Goal: Transaction & Acquisition: Book appointment/travel/reservation

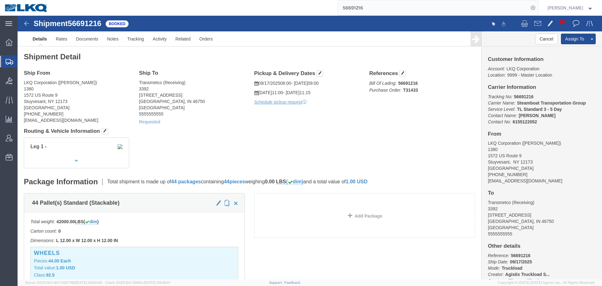
click div "Leg 1 -"
click h4 "Routing & Vehicle Information"
click div "Shipment Detail Ship From LKQ Corporation (DEBBIE WIED) 1380 1572 US Route 9 St…"
click at [373, 8] on input "56691216" at bounding box center [433, 7] width 191 height 15
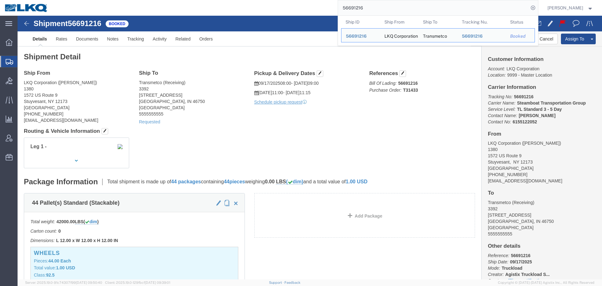
click h4 "Routing & Vehicle Information"
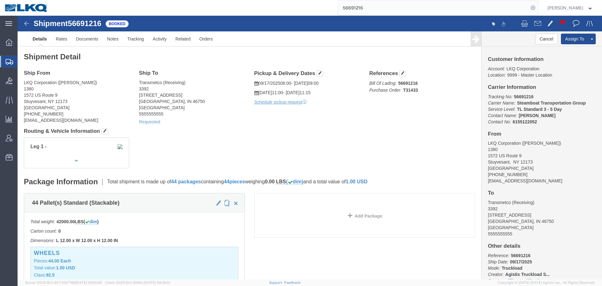
click at [385, 8] on input "56691216" at bounding box center [433, 7] width 191 height 15
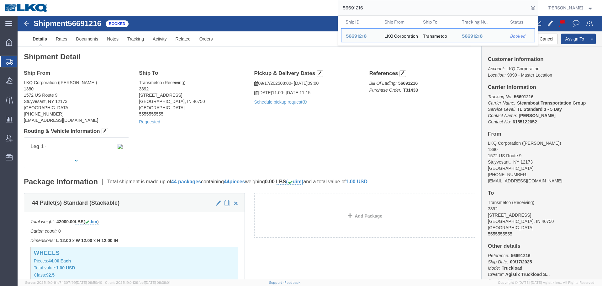
paste input "833278"
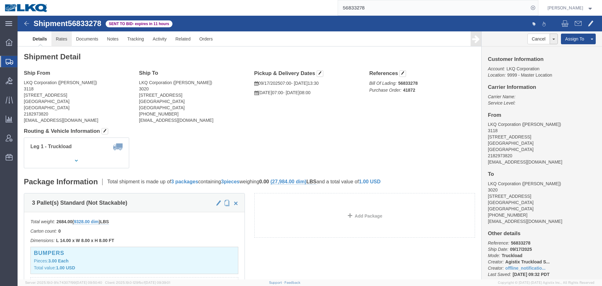
click link "Rates"
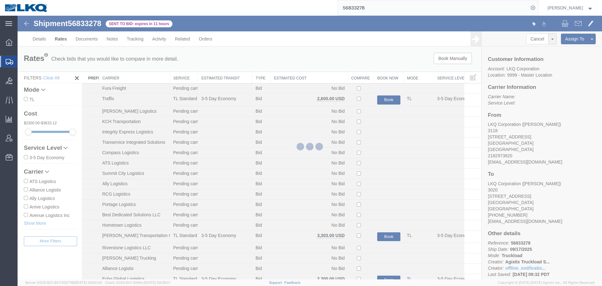
click at [291, 77] on th "Estimated Cost" at bounding box center [309, 78] width 77 height 12
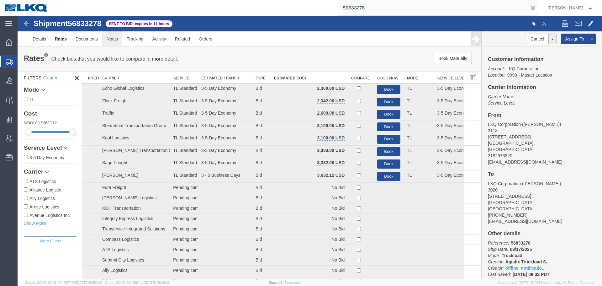
click at [119, 41] on link "Notes" at bounding box center [112, 38] width 20 height 15
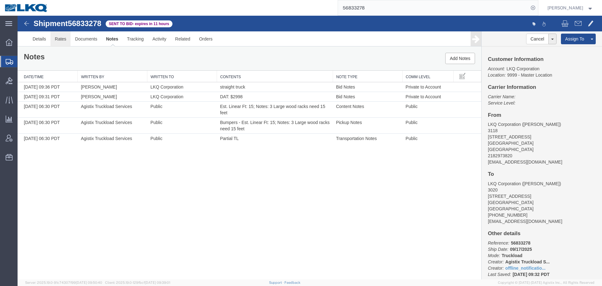
click at [54, 40] on link "Rates" at bounding box center [60, 38] width 20 height 15
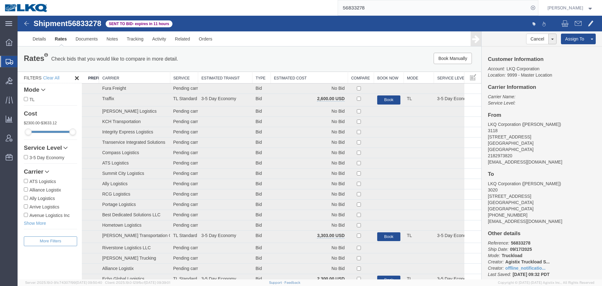
click at [285, 78] on th "Estimated Cost" at bounding box center [309, 78] width 77 height 12
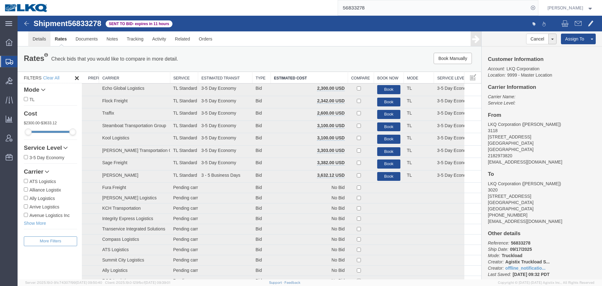
click at [44, 42] on link "Details" at bounding box center [39, 38] width 22 height 15
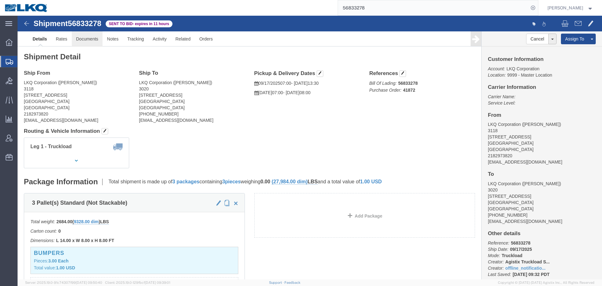
click link "Documents"
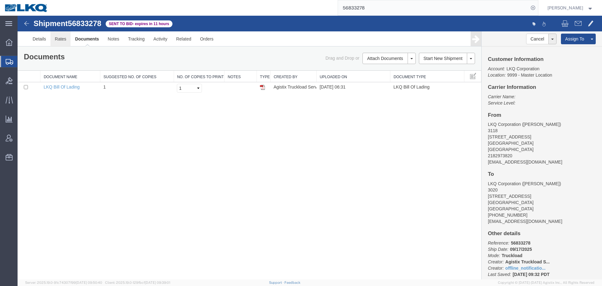
click at [61, 39] on link "Rates" at bounding box center [60, 38] width 20 height 15
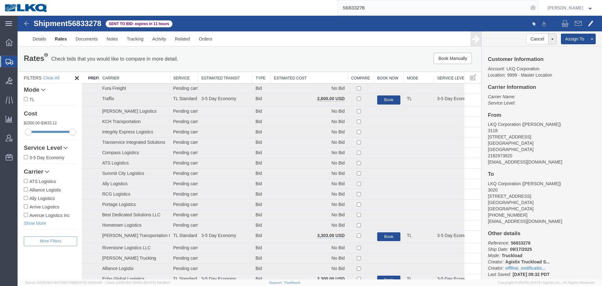
click at [306, 77] on th "Estimated Cost" at bounding box center [309, 78] width 77 height 12
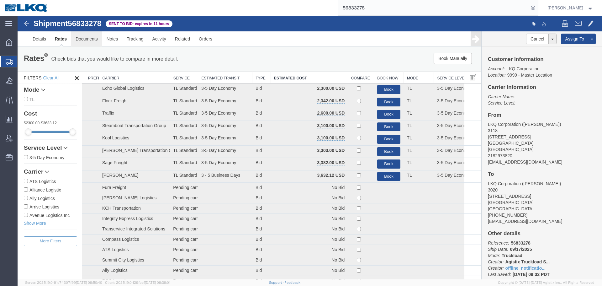
click at [82, 41] on link "Documents" at bounding box center [86, 38] width 31 height 15
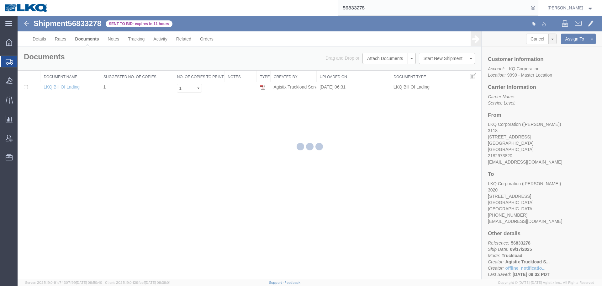
click at [63, 40] on div at bounding box center [310, 147] width 585 height 263
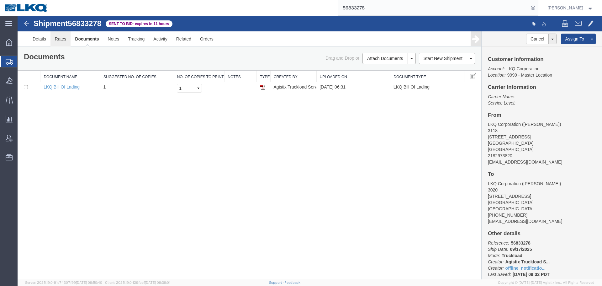
click at [63, 40] on link "Rates" at bounding box center [60, 38] width 20 height 15
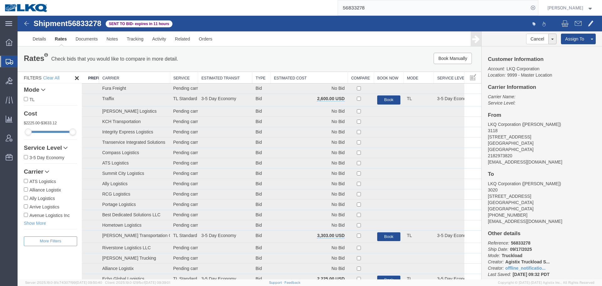
click at [316, 77] on th "Estimated Cost" at bounding box center [309, 78] width 77 height 12
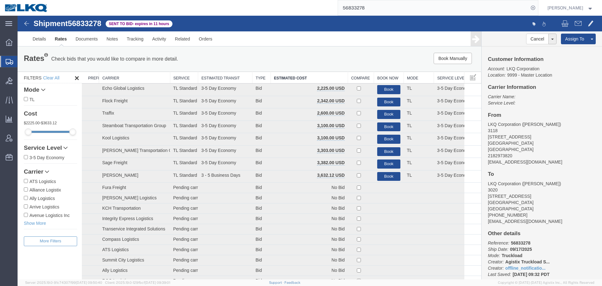
click at [309, 55] on div "Book Manually Pause Continue" at bounding box center [384, 58] width 192 height 11
click at [372, 12] on input "56833278" at bounding box center [433, 7] width 191 height 15
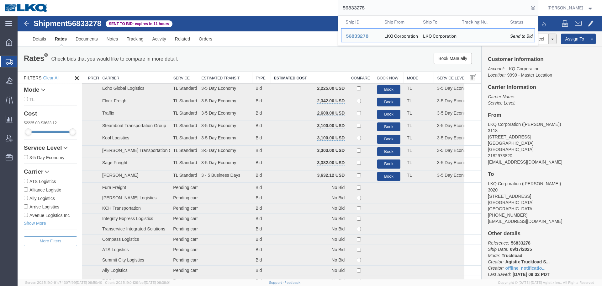
paste input "778417"
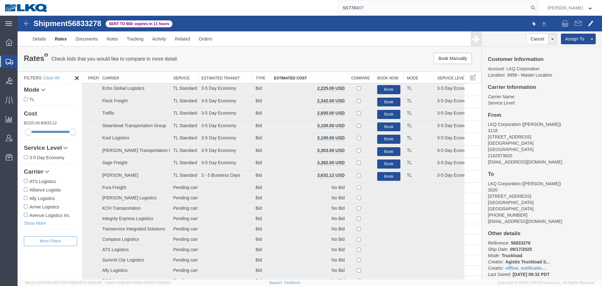
type input "56778417"
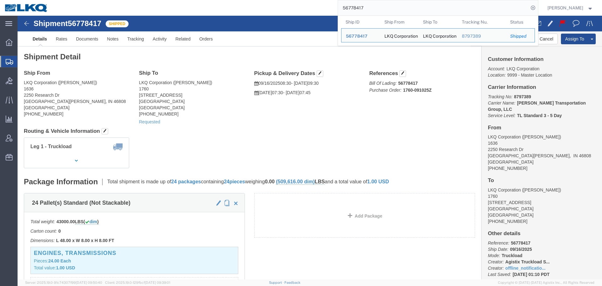
click div "Leg 1 - Truckload Vehicle 1: Standard Dry Van (53 Feet) Number of trucks: 1"
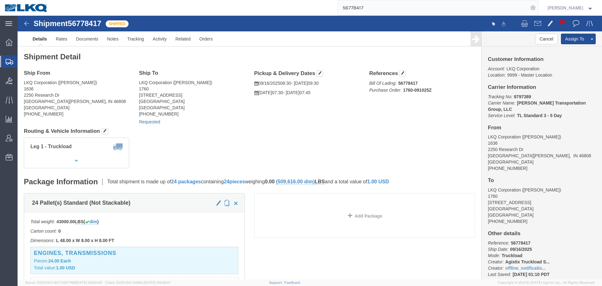
click link "Requested"
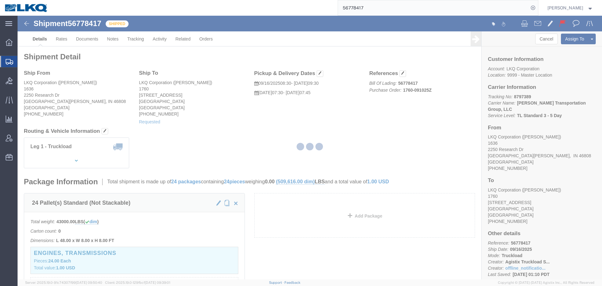
select select "1"
select select
select select "15"
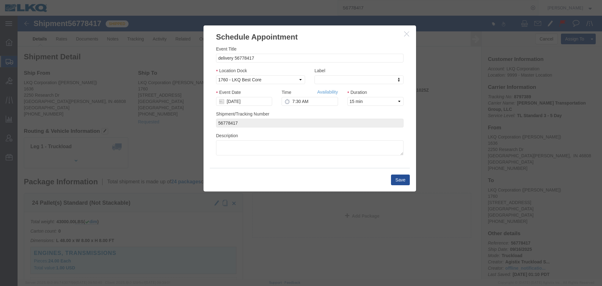
click icon "button"
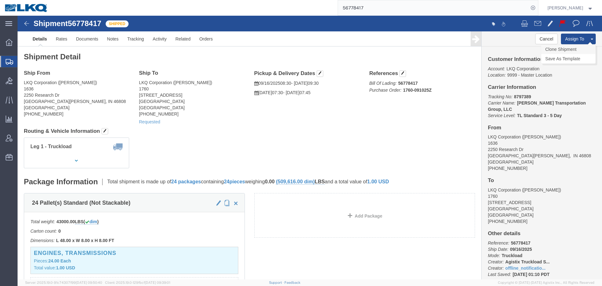
click link "Clone Shipment"
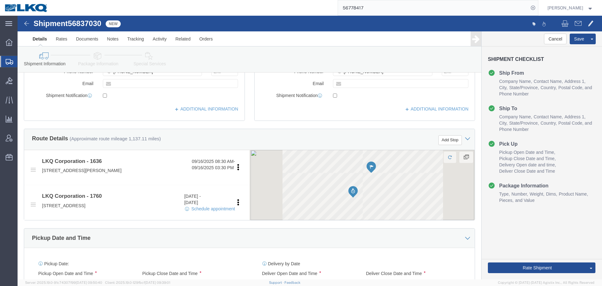
select select "27580"
select select "27634"
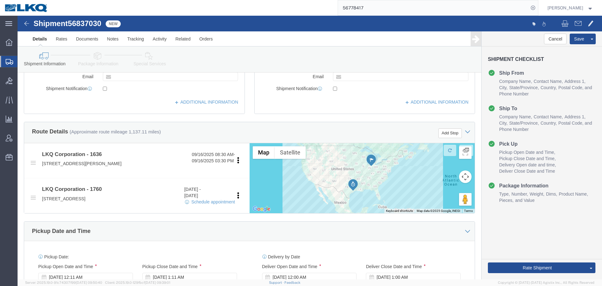
scroll to position [220, 0]
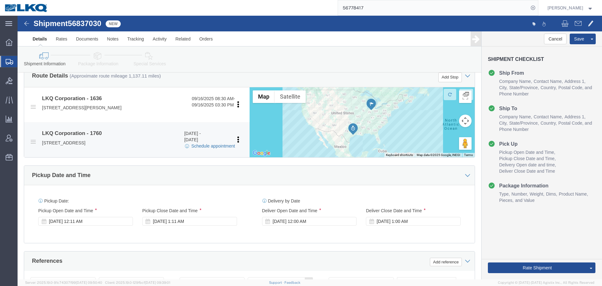
click link "Schedule appointment"
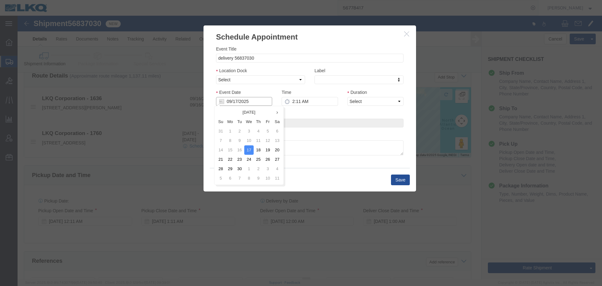
click input "09/17/2025"
click td "26"
type input "09/26/2025"
click input "2:11 AM"
type input "12:15 PM"
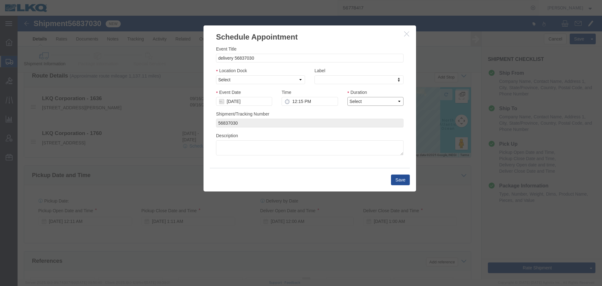
click select "Select 15 min 30 min 45 min 1 hr 2 hr 3 hr 4 hr"
select select "15"
click select "Select 15 min 30 min 45 min 1 hr 2 hr 3 hr 4 hr"
drag, startPoint x: 220, startPoint y: 65, endPoint x: 221, endPoint y: 68, distance: 3.5
click select "Select 1760 - LKQ Best Core 1760 - Outbound Loads"
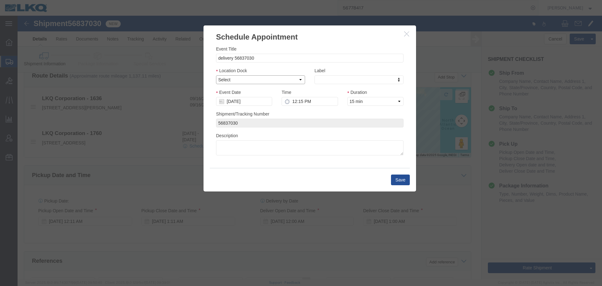
select select "1"
click select "Select 1760 - LKQ Best Core 1760 - Outbound Loads"
click div
click button "Save"
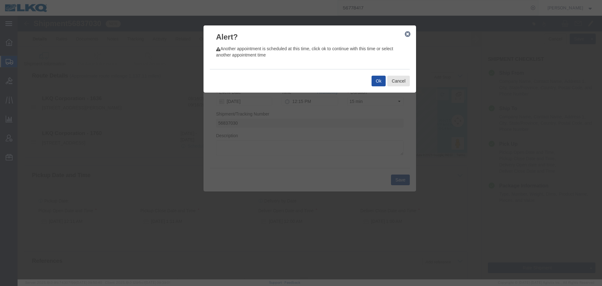
click button "Ok"
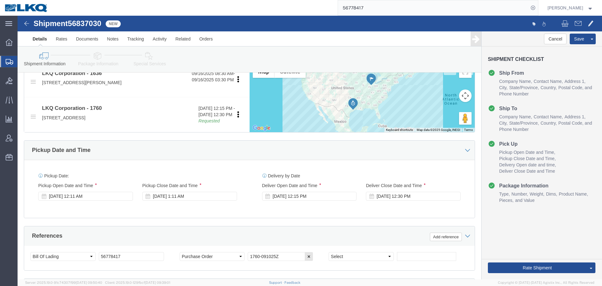
scroll to position [282, 0]
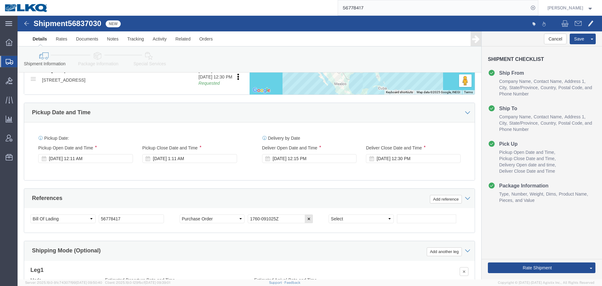
click span "56837030"
copy span "56837030"
click div "Select Account Type Activity ID Airline Appointment Number ASN Batch Request # …"
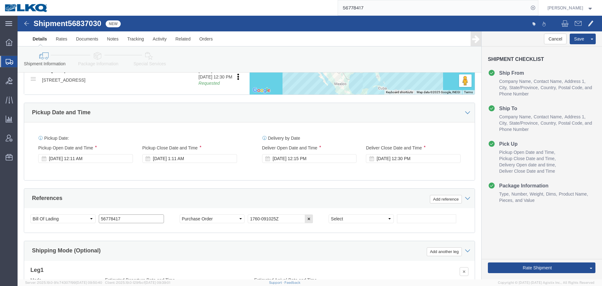
click input "56778417"
paste input "837030"
type input "56837030"
click div "Sep 17 2025 12:11 AM"
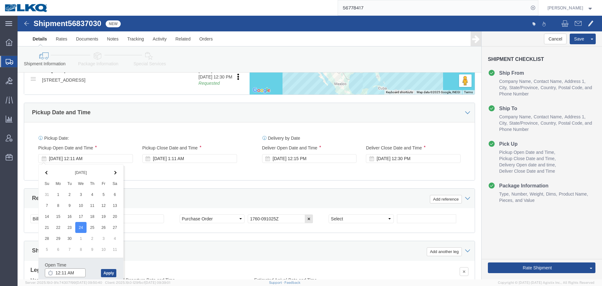
click input "12:11 AM"
type input "7:00 AM"
click button "Apply"
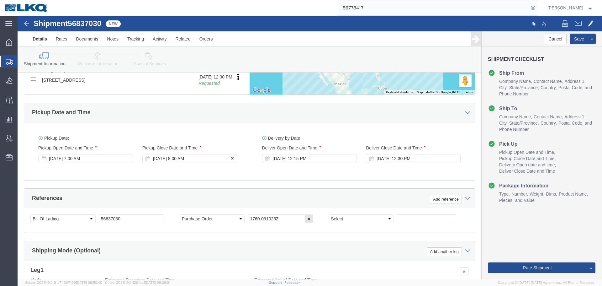
click div "Sep 24 2025 8:00 AM"
click input "8:00 AM"
type input "12:00 PM"
click button "Apply"
click button "Save"
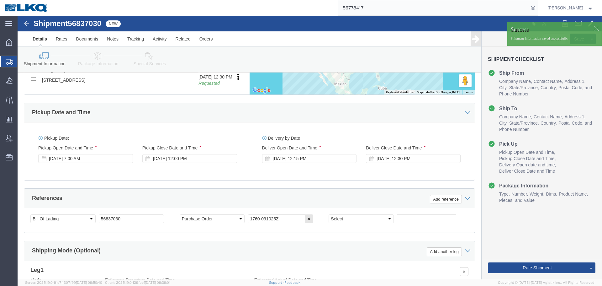
click span "56837030"
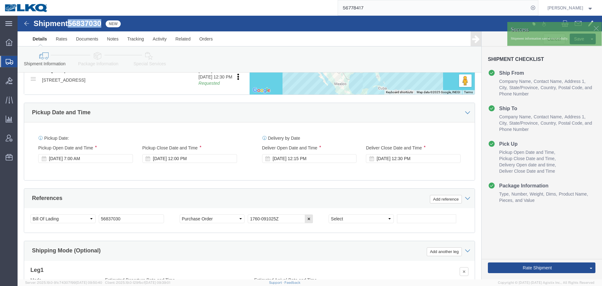
click span "56837030"
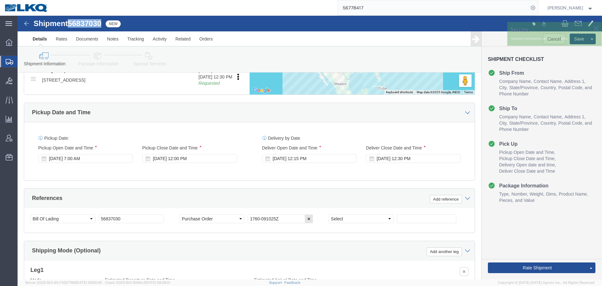
copy span "56837030"
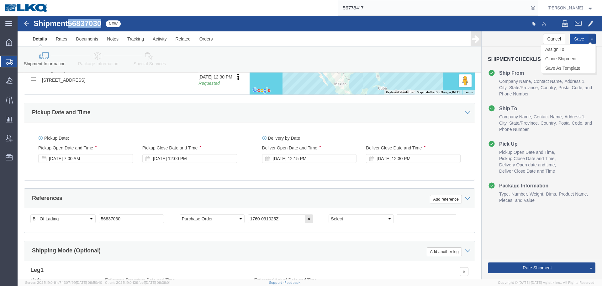
click button "Save"
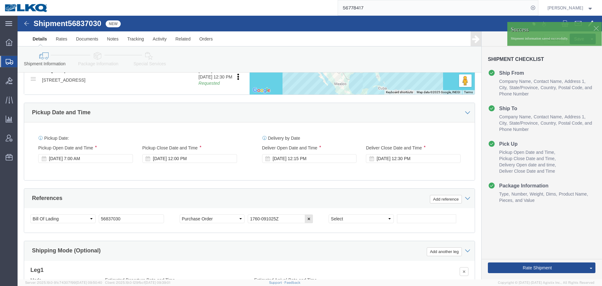
click span "56837030"
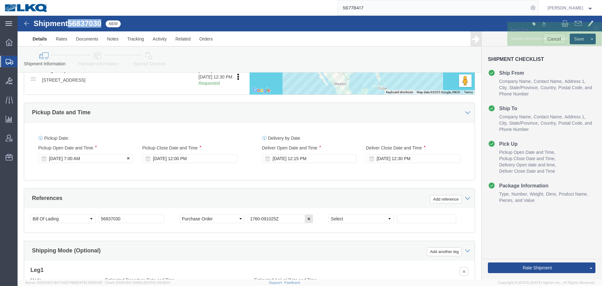
copy span "56837030"
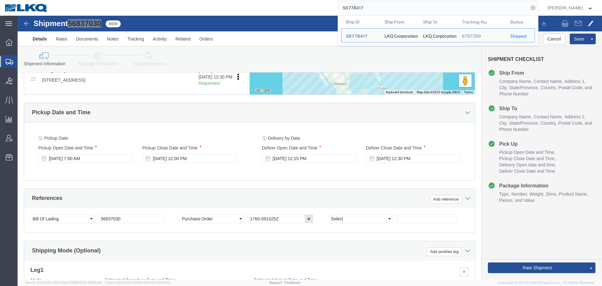
click at [388, 5] on input "56778417" at bounding box center [433, 7] width 191 height 15
paste input "833278"
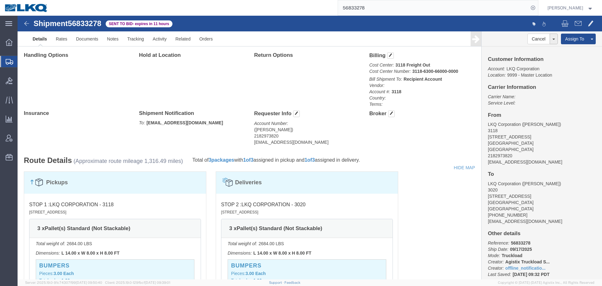
click div "Handling Options Hold at Location Return Options Billing Cost Center: 3118 Frei…"
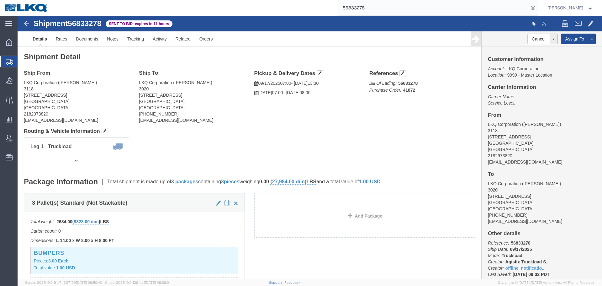
click h4 "Routing & Vehicle Information"
click link "Rates"
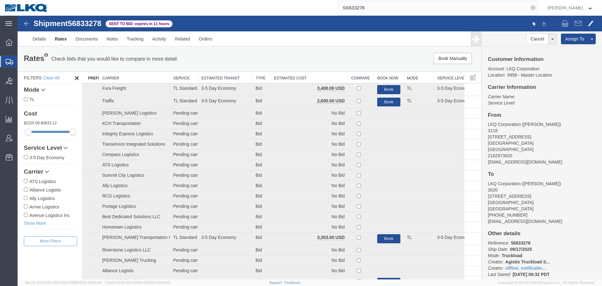
click at [310, 78] on th "Estimated Cost" at bounding box center [309, 78] width 77 height 12
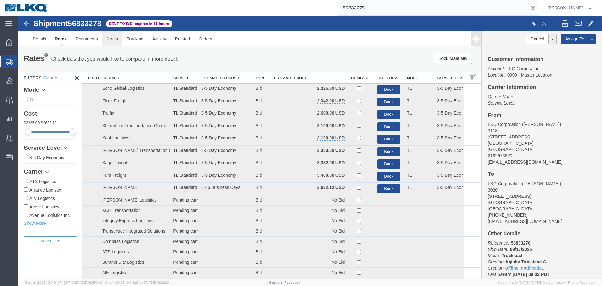
click at [111, 42] on link "Notes" at bounding box center [112, 38] width 20 height 15
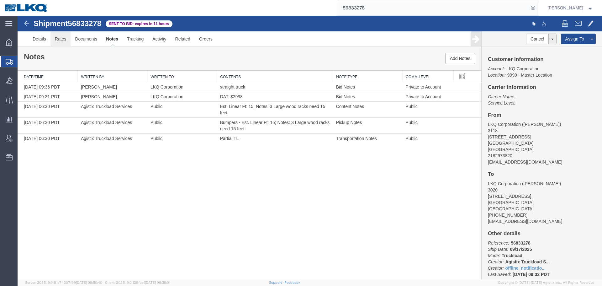
click at [56, 42] on link "Rates" at bounding box center [60, 38] width 20 height 15
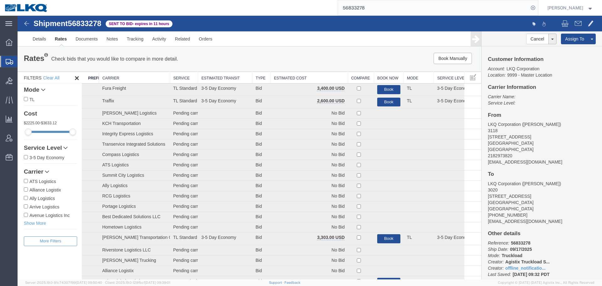
click at [293, 76] on th "Estimated Cost" at bounding box center [309, 78] width 77 height 12
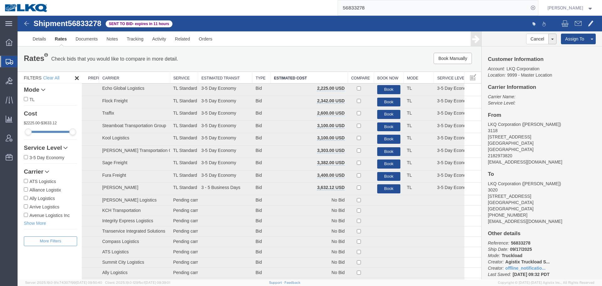
click at [92, 23] on span "56833278" at bounding box center [85, 23] width 34 height 8
copy span "56833278"
click at [94, 26] on span "56833278" at bounding box center [85, 23] width 34 height 8
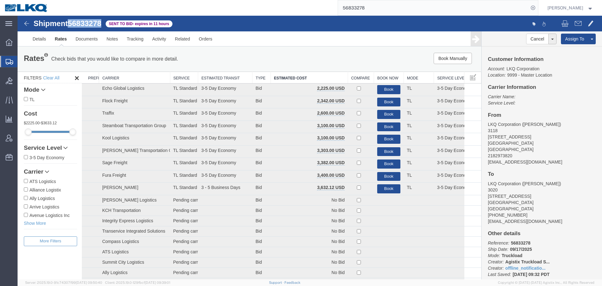
click at [89, 23] on span "56833278" at bounding box center [85, 23] width 34 height 8
click at [383, 6] on input "56833278" at bounding box center [433, 7] width 191 height 15
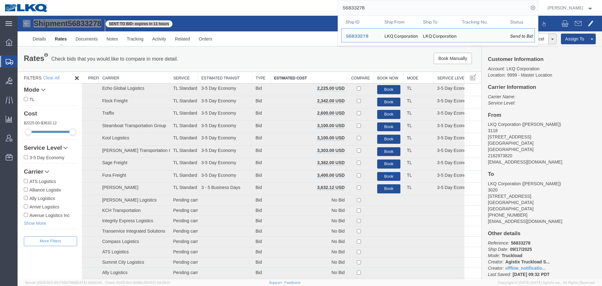
click at [372, 12] on input "56833278" at bounding box center [433, 7] width 191 height 15
paste input "467699"
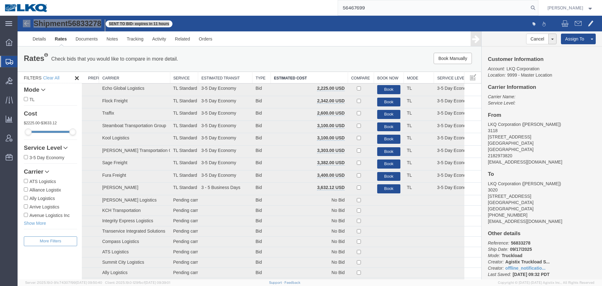
type input "56467699"
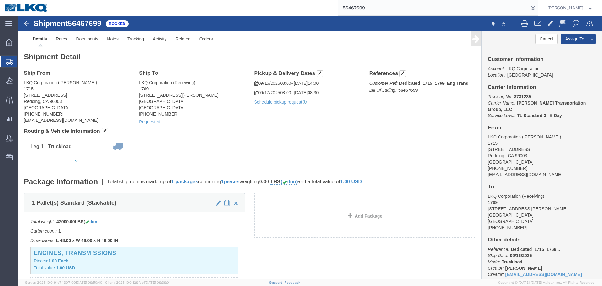
click div "Leg 1 - Truckload Vehicle 1: Standard Dry Van Number of trucks: 1"
click h4 "Routing & Vehicle Information"
click div "Shipment Detail Ship From LKQ Corporation (Brian Sanford) 1715 2850 Viking Way …"
click div "Leg 1 - Truckload Vehicle 1: Standard Dry Van Number of trucks: 1"
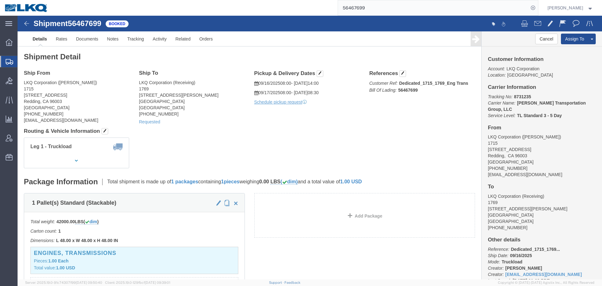
click h4 "Routing & Vehicle Information"
click link "Tracking"
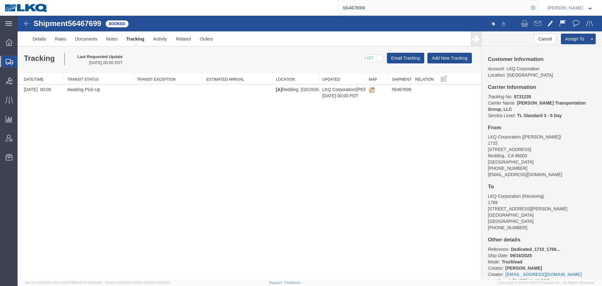
click at [169, 131] on div "Shipment 56467699 1 of 1 Booked Details Rates Documents Notes Tracking Activity…" at bounding box center [310, 147] width 585 height 263
click at [465, 59] on button "Add New Tracking" at bounding box center [449, 58] width 45 height 11
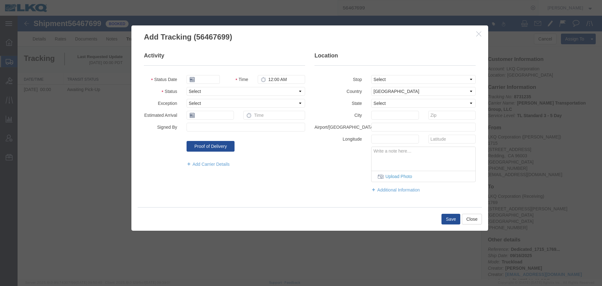
type input "09/16/2025"
click at [199, 90] on select "Select Arrival Notice Available Arrival Notice Imported Arrive at Delivery Loca…" at bounding box center [246, 91] width 119 height 9
select select "DELIVRED"
click at [187, 87] on select "Select Arrival Notice Available Arrival Notice Imported Arrive at Delivery Loca…" at bounding box center [246, 91] width 119 height 9
click at [207, 115] on input "text" at bounding box center [210, 115] width 47 height 9
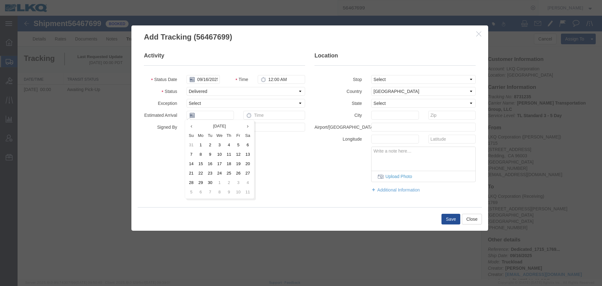
click at [163, 163] on div "Add Carrier Details" at bounding box center [224, 164] width 171 height 11
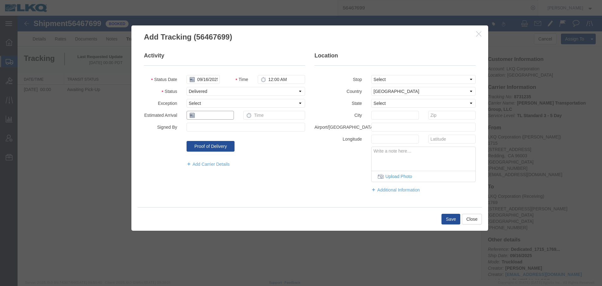
click at [197, 118] on input "text" at bounding box center [210, 115] width 47 height 9
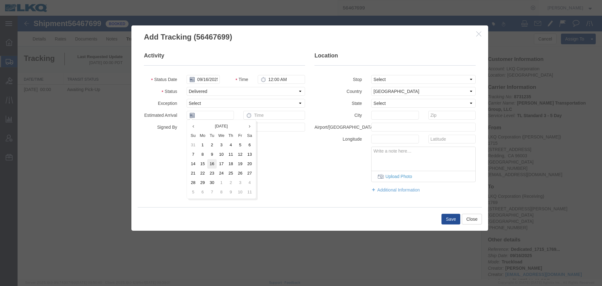
click at [212, 163] on td "16" at bounding box center [211, 163] width 9 height 9
type input "09/16/2025"
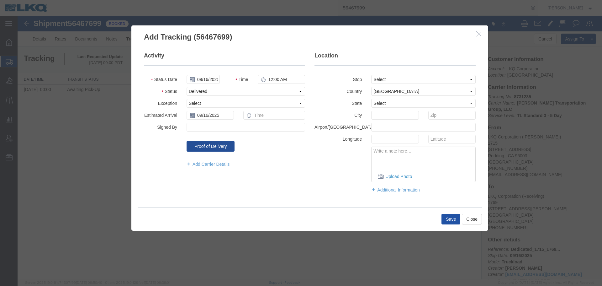
click at [452, 218] on button "Save" at bounding box center [451, 219] width 19 height 11
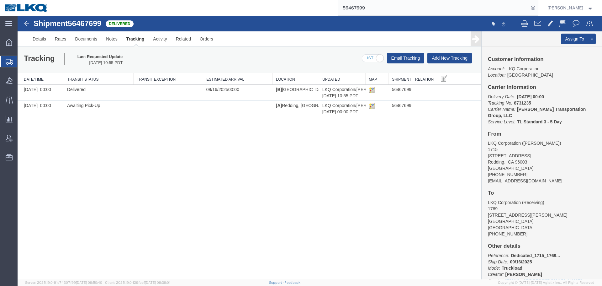
click at [281, 151] on div "Shipment 56467699 2 of 2 Delivered Details Rates Documents Notes Tracking Activ…" at bounding box center [310, 147] width 585 height 263
click at [61, 41] on link "Rates" at bounding box center [60, 38] width 20 height 15
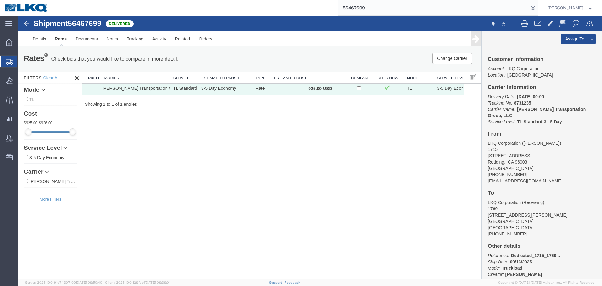
drag, startPoint x: 338, startPoint y: 89, endPoint x: 337, endPoint y: 112, distance: 23.2
click at [338, 89] on span "button" at bounding box center [338, 88] width 3 height 4
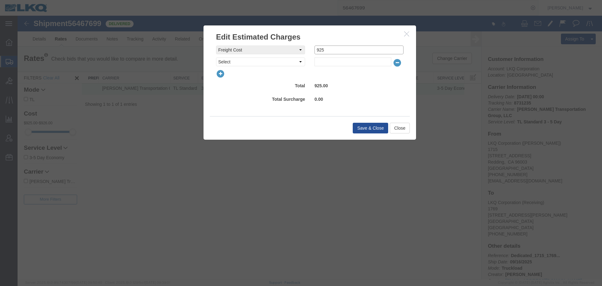
click at [284, 50] on div "freightCost Select AES Filing Accessorial Delivery Charge Additional Invoice De…" at bounding box center [309, 49] width 197 height 9
type input "0"
click at [224, 62] on select "Select AES Filing Accessorial Delivery Charge Additional Invoice Details Addres…" at bounding box center [260, 61] width 89 height 9
select select "VEHI_FUR_NOT_USED"
click at [216, 57] on select "Select AES Filing Accessorial Delivery Charge Additional Invoice Details Addres…" at bounding box center [260, 61] width 89 height 9
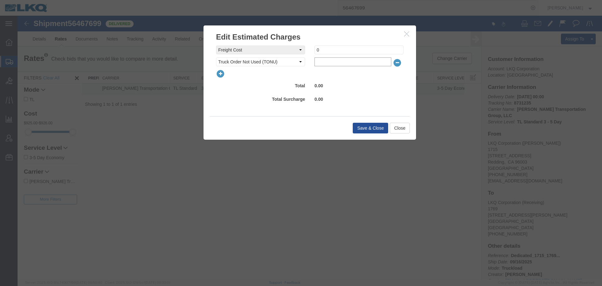
click at [380, 59] on input "text" at bounding box center [353, 61] width 77 height 9
type input "150"
click at [385, 131] on button "Save & Close" at bounding box center [370, 128] width 35 height 11
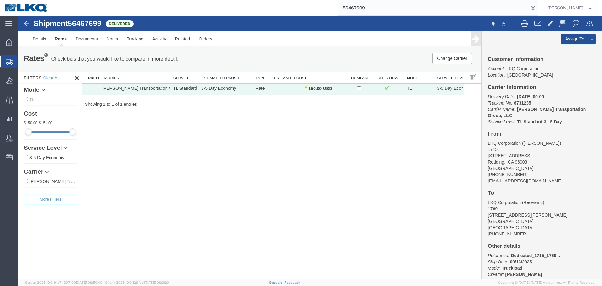
click at [397, 4] on input "56467699" at bounding box center [433, 7] width 191 height 15
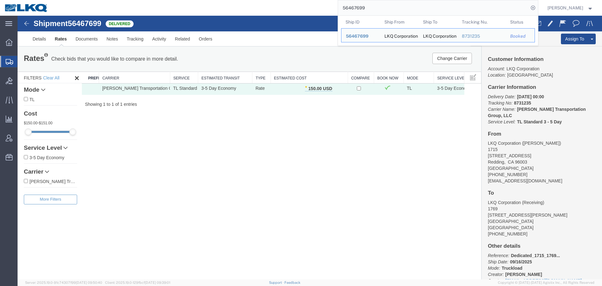
paste input "81855"
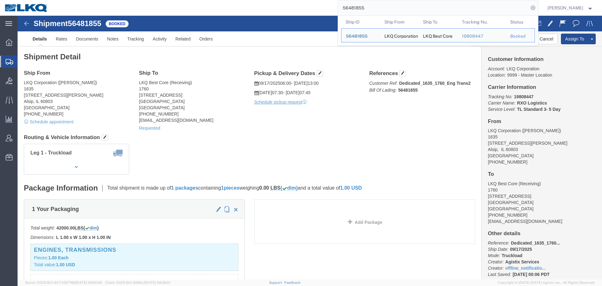
click h4 "Routing & Vehicle Information"
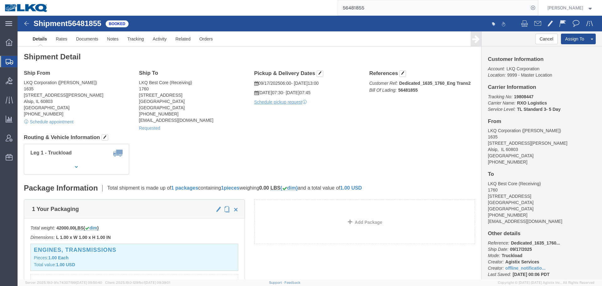
click div "Shipment Detail Ship From LKQ Corporation (John Herman) 1635 11800 S. Austin Av…"
click button "Cancel"
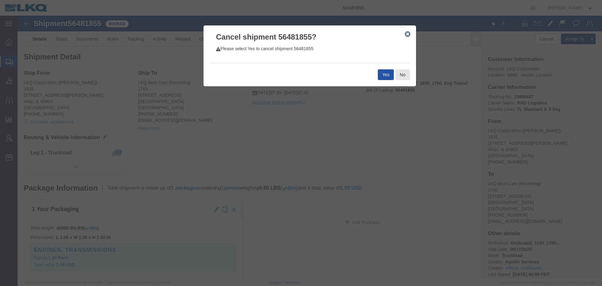
click button "Yes"
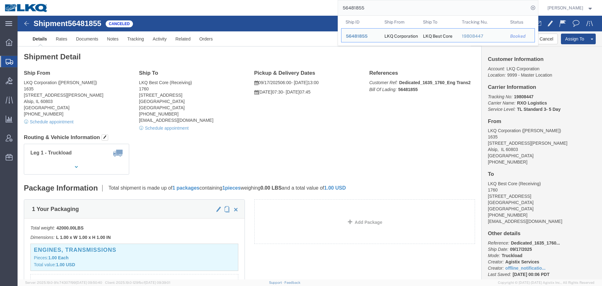
click at [390, 6] on input "56481855" at bounding box center [433, 7] width 191 height 15
paste input "738910"
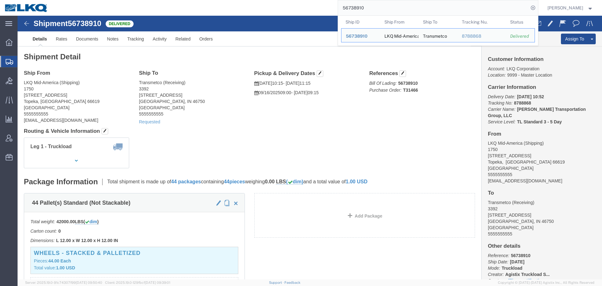
click at [400, 9] on input "56738910" at bounding box center [433, 7] width 191 height 15
paste input "76621"
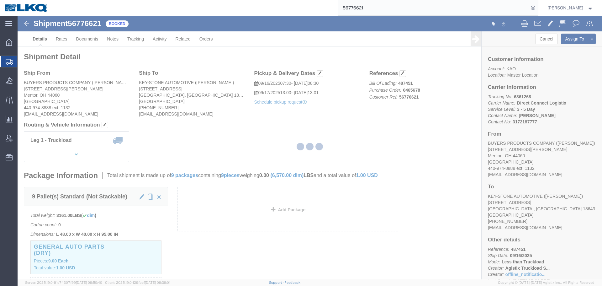
click at [274, 114] on div at bounding box center [310, 147] width 585 height 263
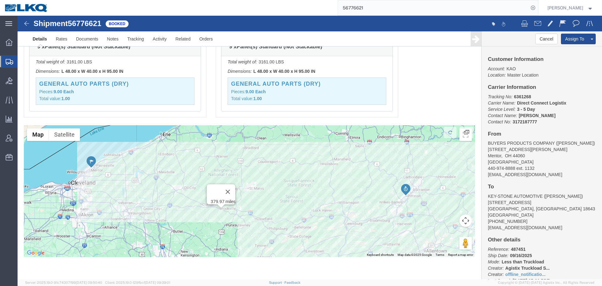
scroll to position [276, 0]
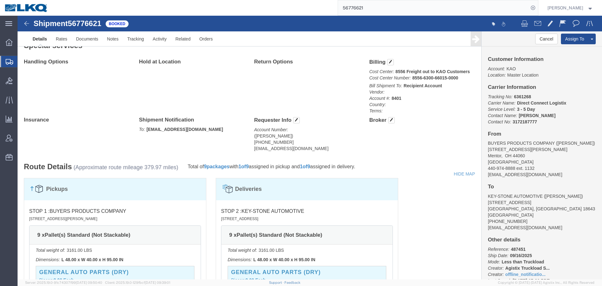
click at [372, 8] on input "56776621" at bounding box center [433, 7] width 191 height 15
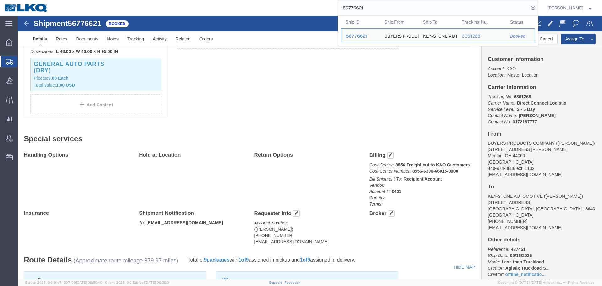
scroll to position [119, 0]
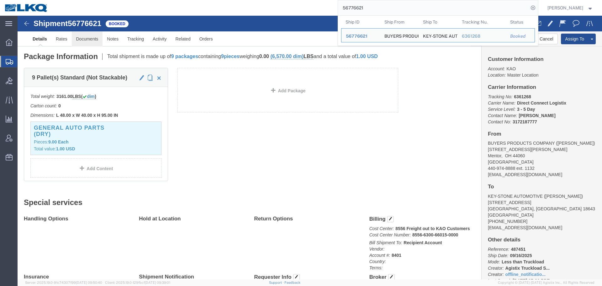
drag, startPoint x: 81, startPoint y: 27, endPoint x: 49, endPoint y: 35, distance: 32.9
click link "Documents"
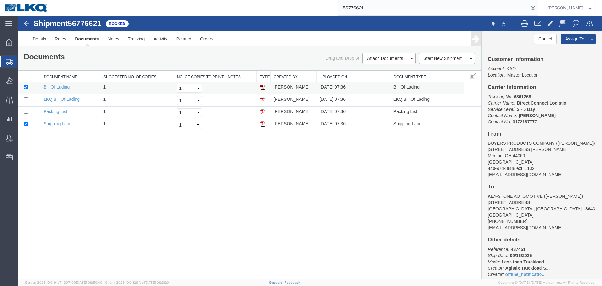
drag, startPoint x: 262, startPoint y: 88, endPoint x: 259, endPoint y: 91, distance: 3.8
click at [262, 88] on img at bounding box center [262, 87] width 5 height 5
drag, startPoint x: 260, startPoint y: 100, endPoint x: 31, endPoint y: 77, distance: 229.5
click at [260, 100] on img at bounding box center [262, 99] width 5 height 5
click at [378, 7] on input "56776621" at bounding box center [433, 7] width 191 height 15
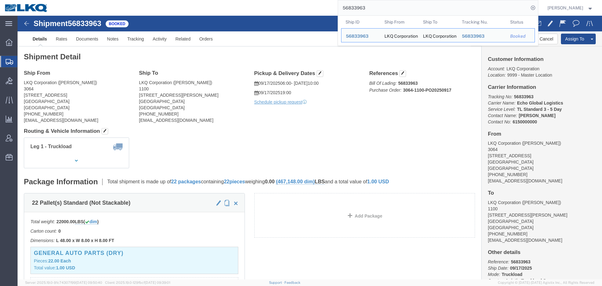
click div "Ship From LKQ Corporation (CHRIS ARNOLD) 3064 1700 Westgate Pkwy SW Atlanta, GA…"
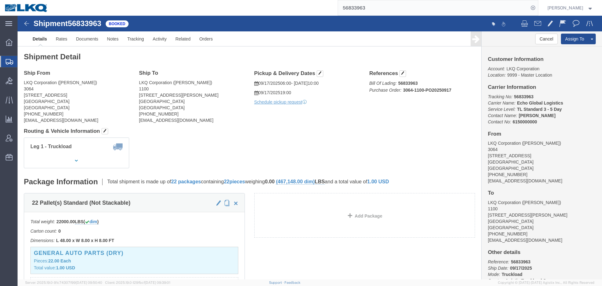
click at [396, 4] on input "56833963" at bounding box center [433, 7] width 191 height 15
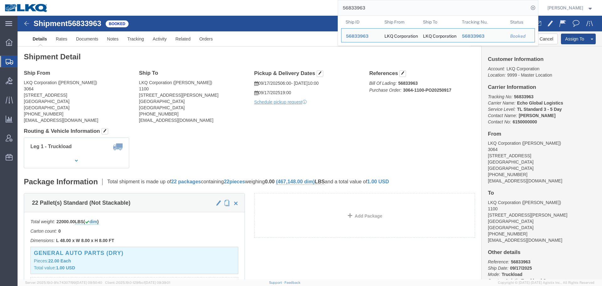
paste input "776621"
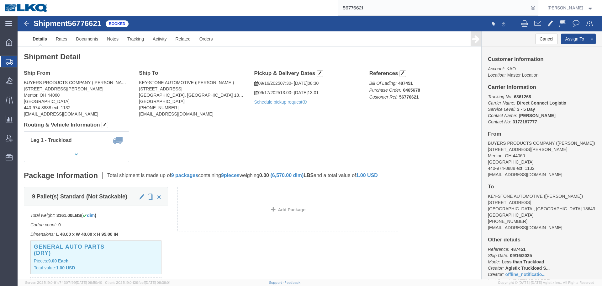
click div "Leg 1 - Truckload Vehicle 1: Standard Dry Van (53 Feet) Number of trucks: 1"
click at [379, 5] on input "56776621" at bounding box center [433, 7] width 191 height 15
click b "487451"
copy b "487451"
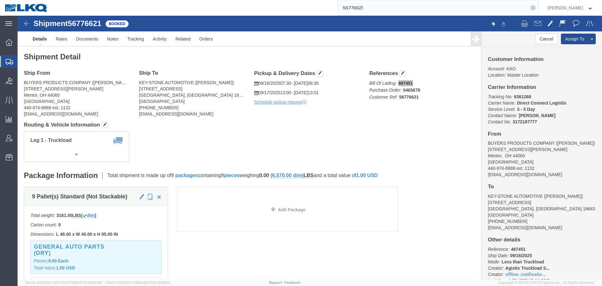
click at [381, 3] on input "56776621" at bounding box center [433, 7] width 191 height 15
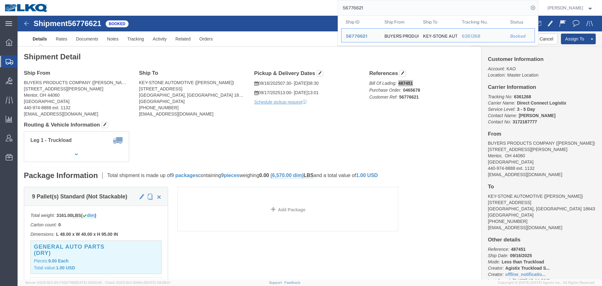
paste input "43840"
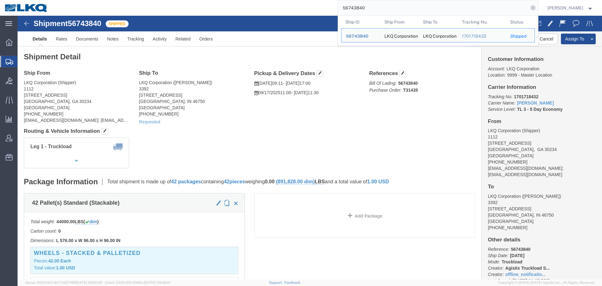
paste input "833278"
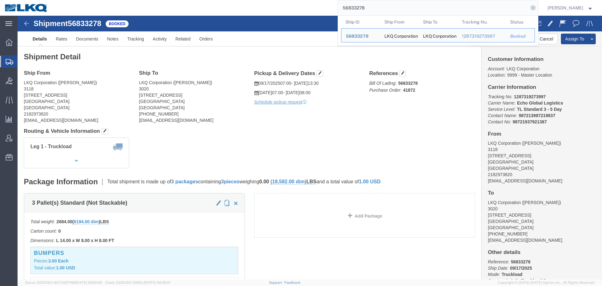
paste input "767574"
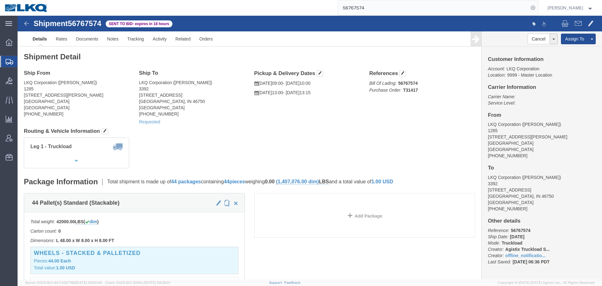
click h4 "Routing & Vehicle Information"
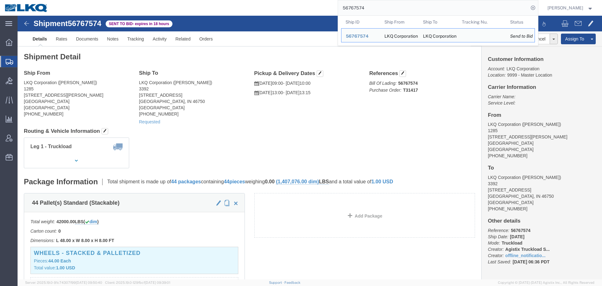
click at [366, 8] on input "56767574" at bounding box center [433, 7] width 191 height 15
paste input "838201"
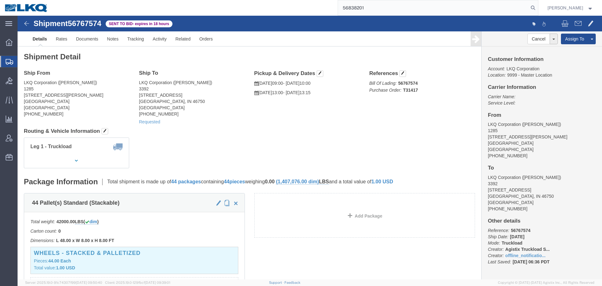
type input "56838201"
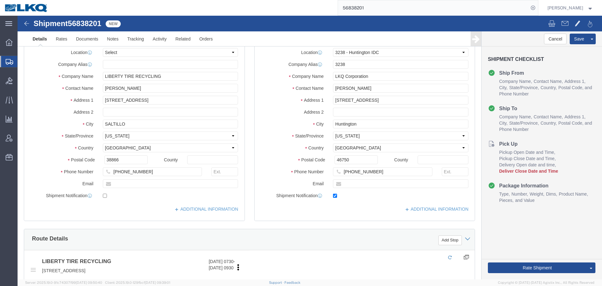
select select "27940"
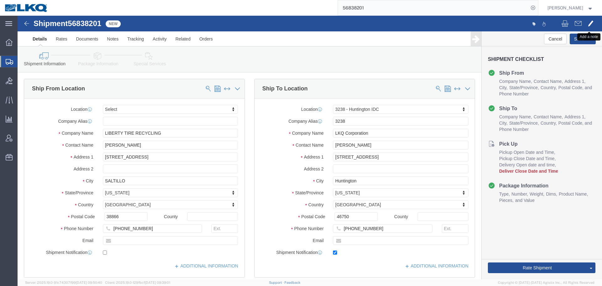
click span
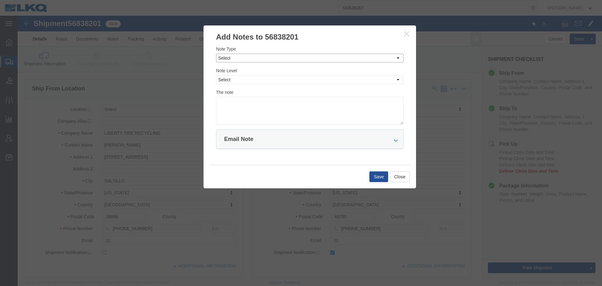
click select "Select Approval Bid Notes Carrier Change Notes Claim Notes Content Hazmat Notes…"
select select "PICK_UP_NOTES"
click select "Select Approval Bid Notes Carrier Change Notes Claim Notes Content Hazmat Notes…"
click select "Select Private to Account Private to Vendor Public"
select select "PUBLIC"
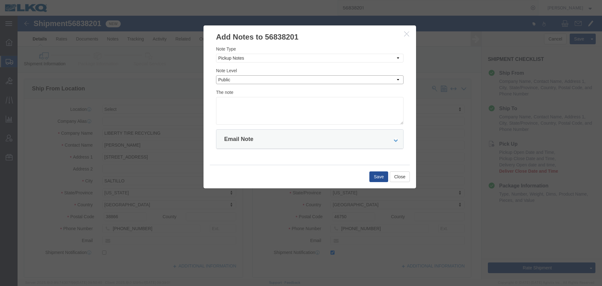
click select "Select Private to Account Private to Vendor Public"
click textarea
paste textarea "THIS LOAD MUST BE DELIVERED BETWEEN 7AM AND 1PM ON FRIDAY 9/19. THIS LOAD MUST …"
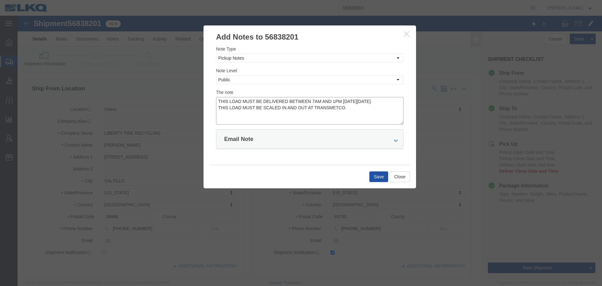
type textarea "THIS LOAD MUST BE DELIVERED BETWEEN 7AM AND 1PM ON FRIDAY 9/19. THIS LOAD MUST …"
click button "Save"
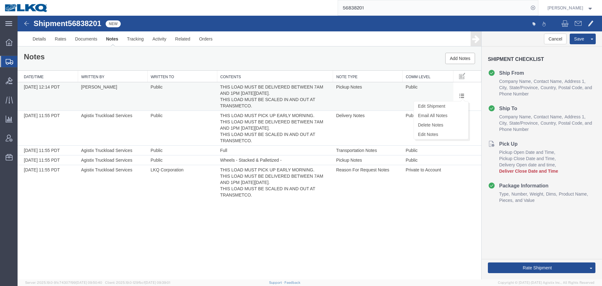
click at [463, 97] on span at bounding box center [461, 95] width 5 height 5
click at [440, 130] on link "Edit Notes" at bounding box center [441, 134] width 54 height 9
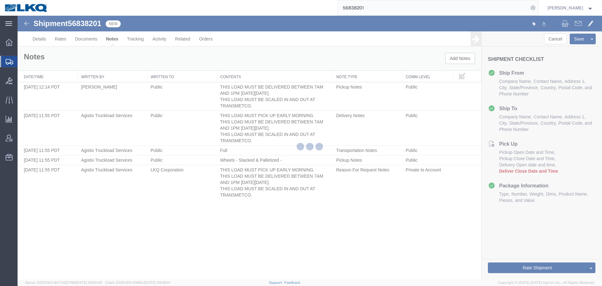
select select "PICK_UP_NOTES"
select select "PUBLIC"
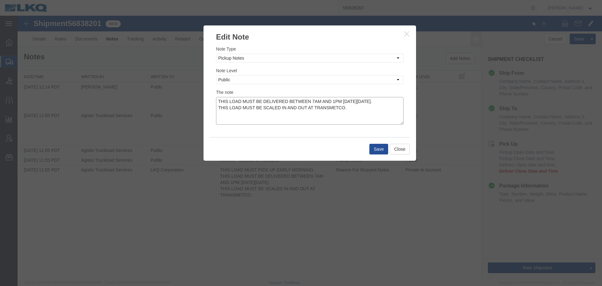
click at [356, 112] on textarea "THIS LOAD MUST BE DELIVERED BETWEEN 7AM AND 1PM ON FRIDAY 9/19. THIS LOAD MUST …" at bounding box center [310, 111] width 188 height 28
paste textarea "THIS LOAD MUST PICK UP EARLY MORNING ONLY."
type textarea "THIS LOAD MUST BE DELIVERED BETWEEN 7AM AND 1PM ON FRIDAY 9/19. THIS LOAD MUST …"
click at [384, 150] on button "Save" at bounding box center [378, 149] width 19 height 11
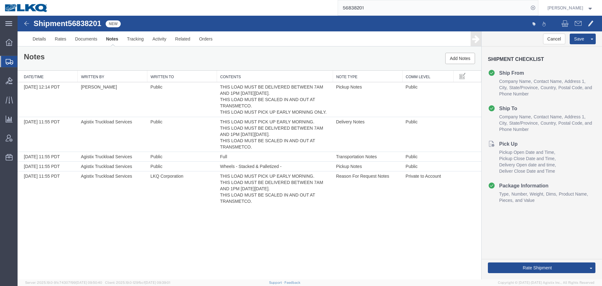
click at [416, 3] on input "56838201" at bounding box center [433, 7] width 191 height 15
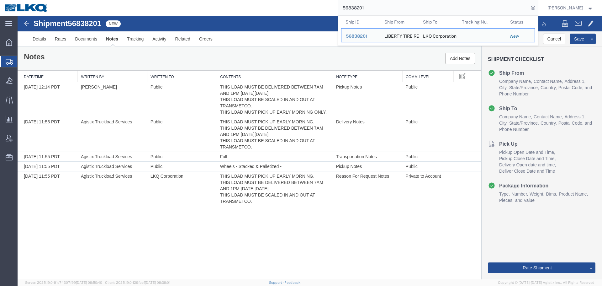
paste input "725"
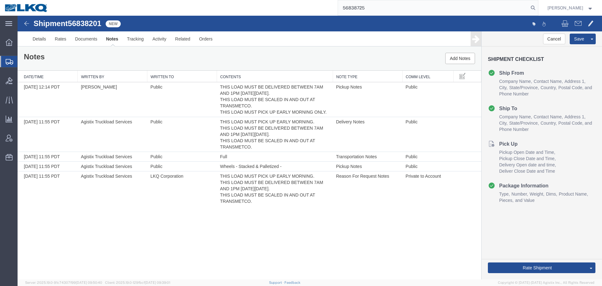
type input "56838725"
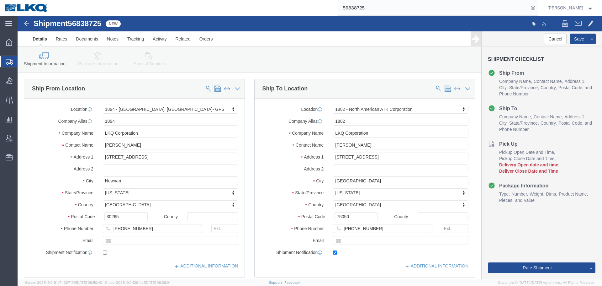
select select "30706"
select select "27708"
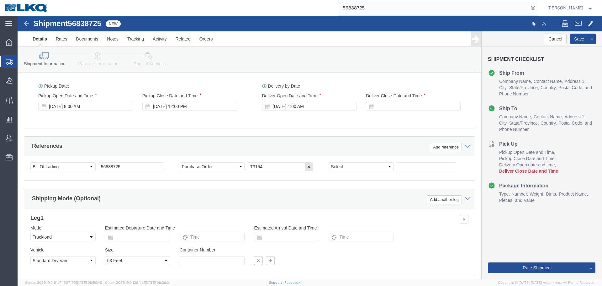
scroll to position [281, 0]
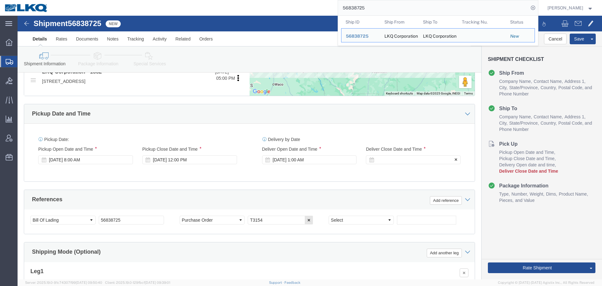
click div
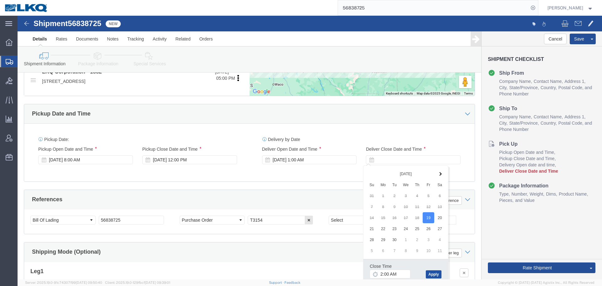
click button "Apply"
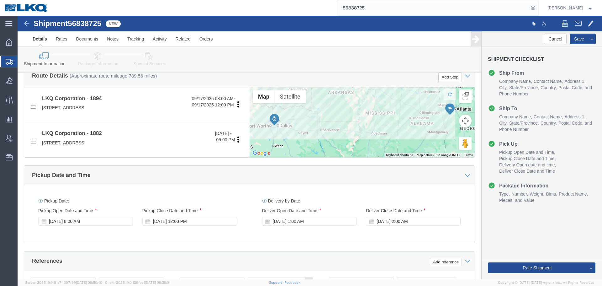
scroll to position [314, 0]
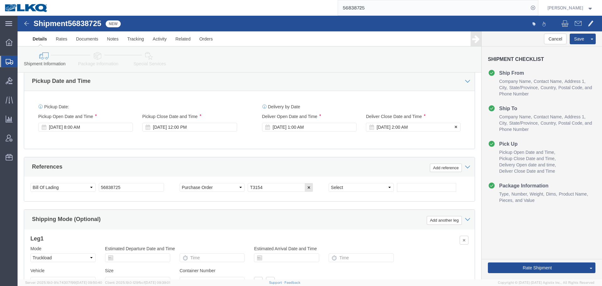
click div "Sep 19 2025 2:00 AM"
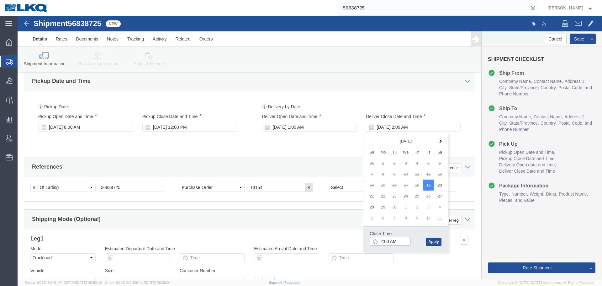
click input "2:00 AM"
click div "Sep 19 2025 1:00 AM"
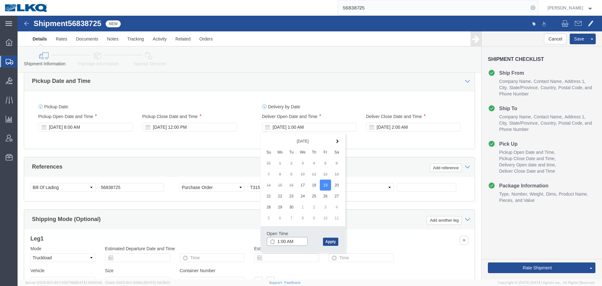
click input "1:00 AM"
type input "7:00 AM"
click button "Apply"
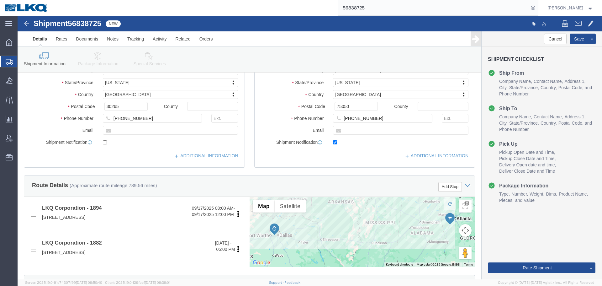
scroll to position [188, 0]
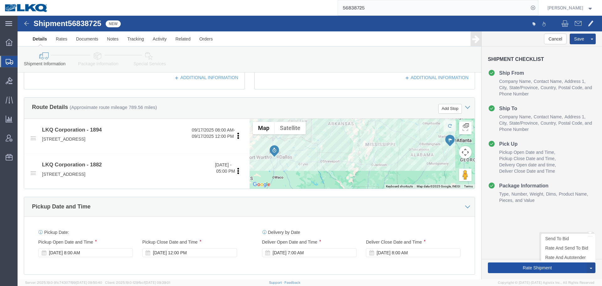
click button "Rate Shipment"
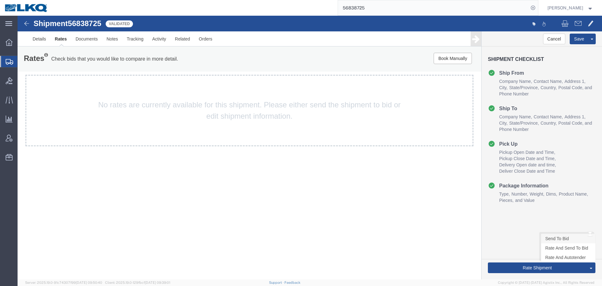
click at [558, 240] on link "Send To Bid" at bounding box center [568, 238] width 54 height 9
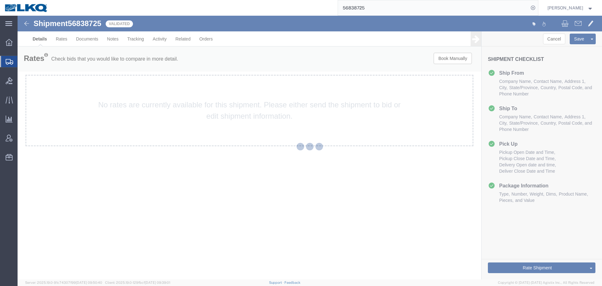
select select "30706"
select select "27708"
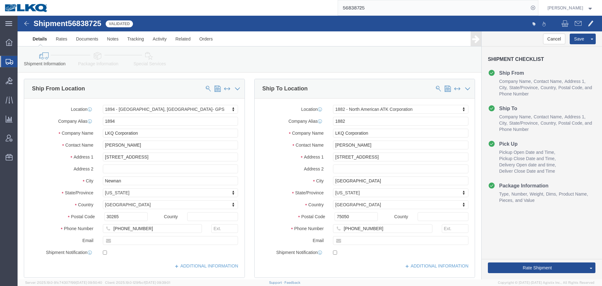
select select "TL"
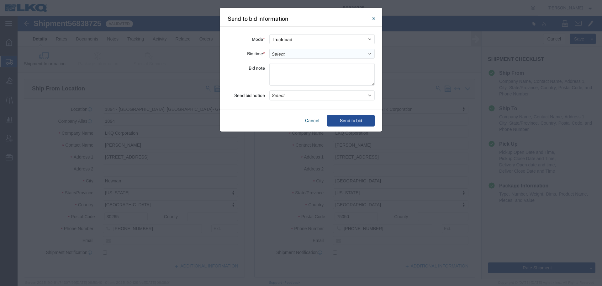
click at [301, 51] on select "Select 30 Min (Rush) 1 Hour (Rush) 2 Hours (Rush) 4 Hours (Rush) 8 Hours (Rush)…" at bounding box center [321, 54] width 105 height 10
select select "12"
click at [269, 49] on select "Select 30 Min (Rush) 1 Hour (Rush) 2 Hours (Rush) 4 Hours (Rush) 8 Hours (Rush)…" at bounding box center [321, 54] width 105 height 10
click at [290, 96] on button "Select" at bounding box center [321, 95] width 105 height 10
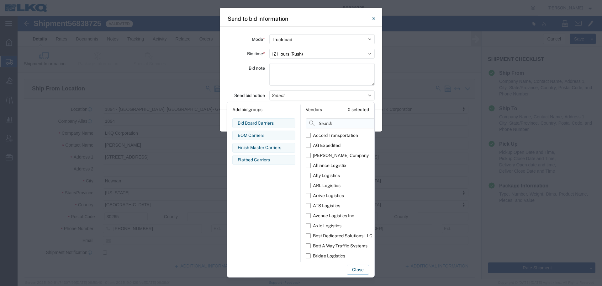
click at [321, 125] on input at bounding box center [354, 123] width 97 height 10
paste input "KOCH"
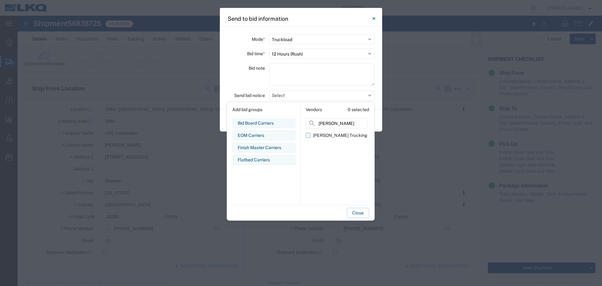
type input "KOCH"
click at [331, 130] on label "[PERSON_NAME] Trucking" at bounding box center [337, 135] width 62 height 10
click at [0, 0] on input "[PERSON_NAME] Trucking" at bounding box center [0, 0] width 0 height 0
click at [251, 80] on div "Bid note" at bounding box center [246, 75] width 38 height 24
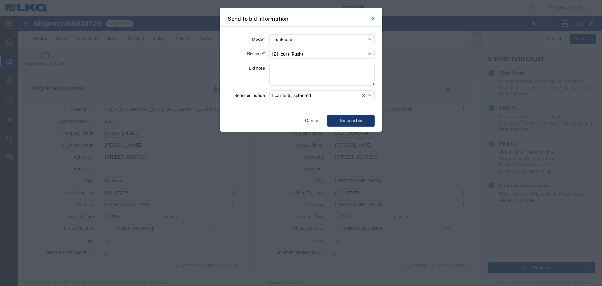
click at [341, 124] on button "Send to bid" at bounding box center [351, 121] width 48 height 12
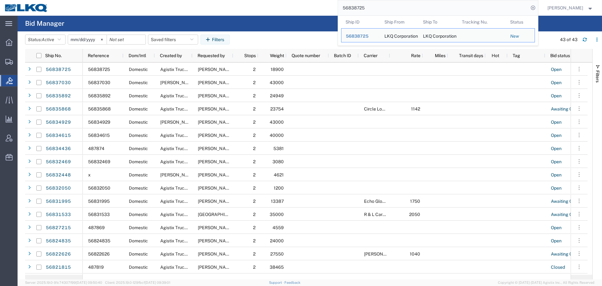
click at [371, 8] on input "56838725" at bounding box center [433, 7] width 191 height 15
paste input "1194"
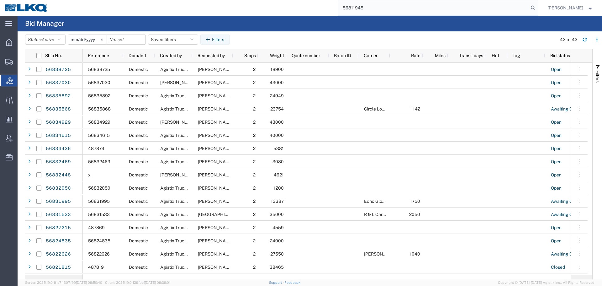
type input "56811945"
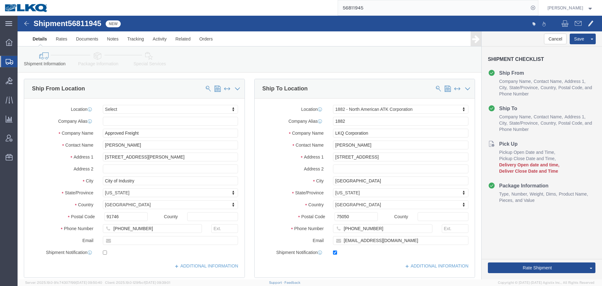
scroll to position [57, 0]
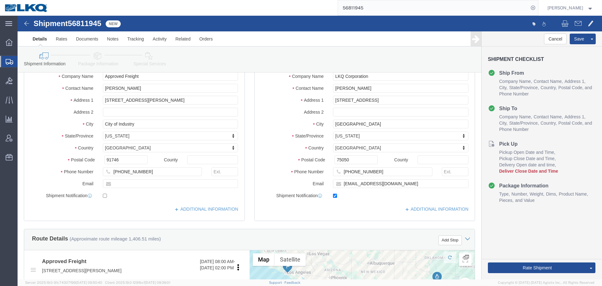
select select
select select "27708"
click at [390, 3] on input "56811945" at bounding box center [433, 7] width 191 height 15
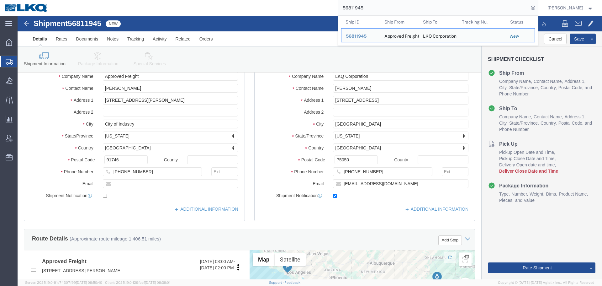
paste input "776621"
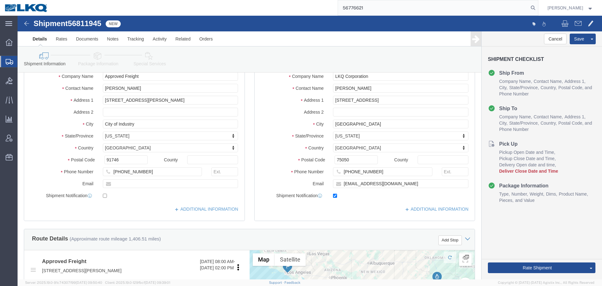
type input "56776621"
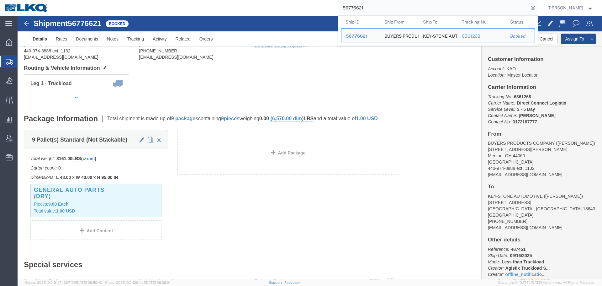
click div "Leg 1 - Truckload Vehicle 1: Standard Dry Van (53 Feet) Number of trucks: 1"
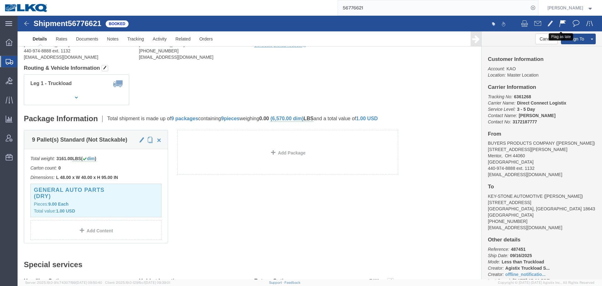
click span
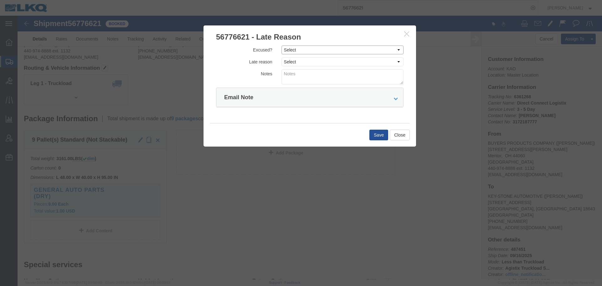
click select "Select Excused Not Excused"
select select "NOT_EXCUSED"
click select "Select Excused Not Excused"
click select "Select Bad Carrier Data Carrier Admin Error Delay Accident Driver Error Lack of…"
select select "DRIVER_ERROR"
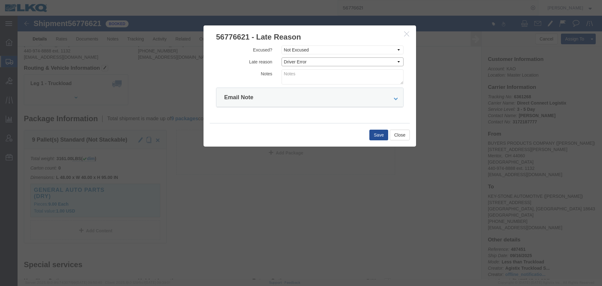
click select "Select Bad Carrier Data Carrier Admin Error Delay Accident Driver Error Lack of…"
click textarea
type textarea "09/16 pickup"
drag, startPoint x: 354, startPoint y: 120, endPoint x: 348, endPoint y: 120, distance: 5.7
click button "Save"
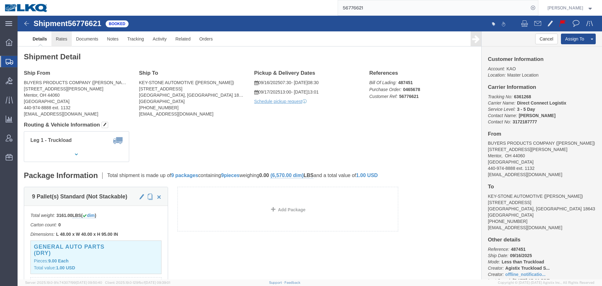
click link "Rates"
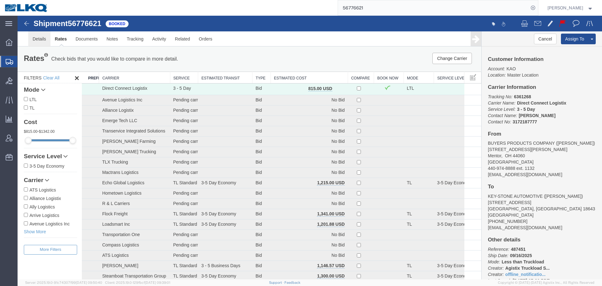
click at [42, 36] on link "Details" at bounding box center [39, 38] width 22 height 15
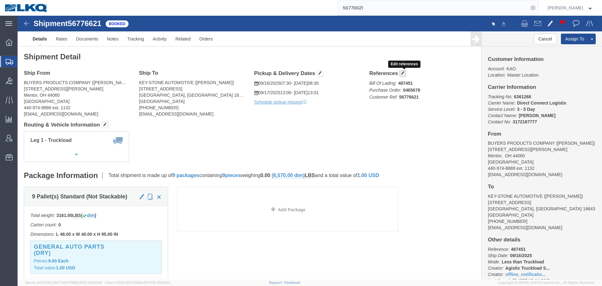
click span "button"
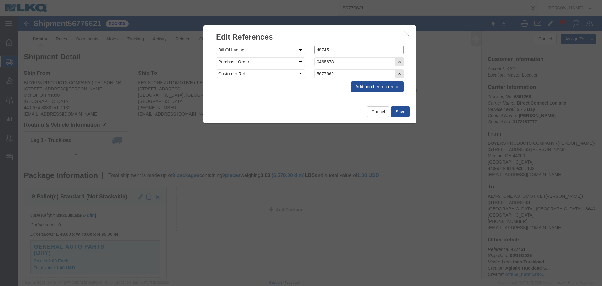
click input "487451"
paste input "917"
type input "487917"
click button "Save"
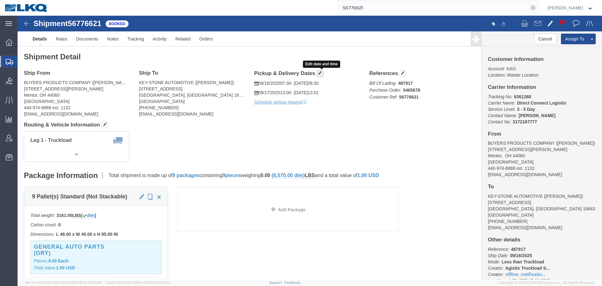
click span "button"
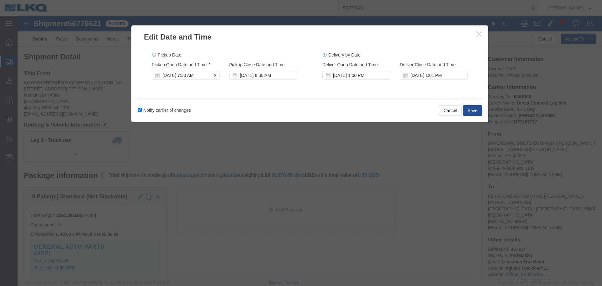
click div "Sep 16 2025 7:30 AM"
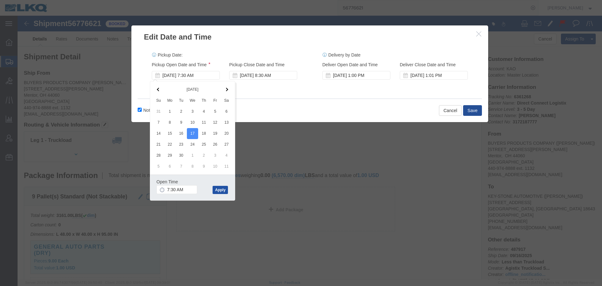
click button "Apply"
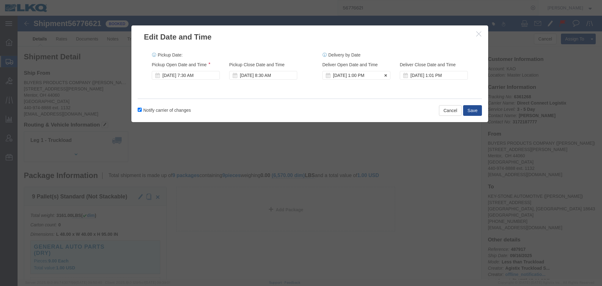
click div "Sep 17 2025 1:00 PM"
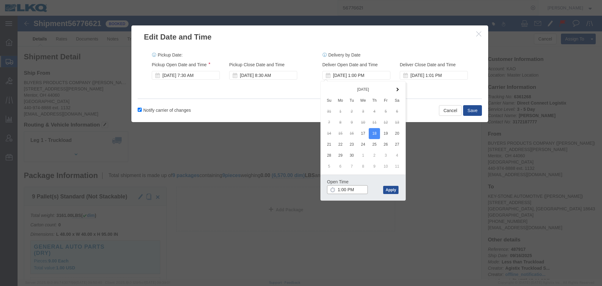
click input "1:00 PM"
type input "11:00 AM"
click button "Apply"
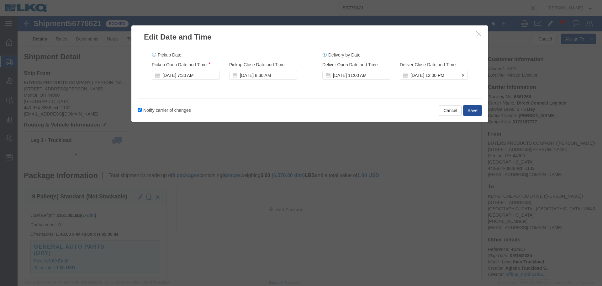
click div "Sep 18 2025 12:00 PM"
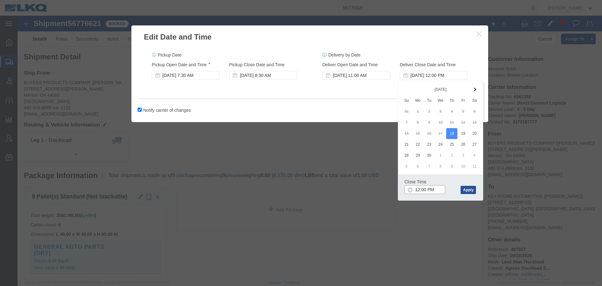
click input "12:00 PM"
type input "1101"
type input "11:01 AM"
click button "Apply"
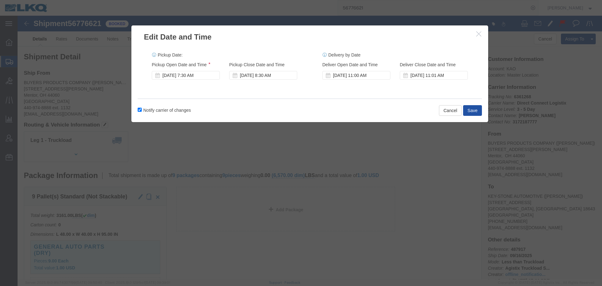
click button "Save"
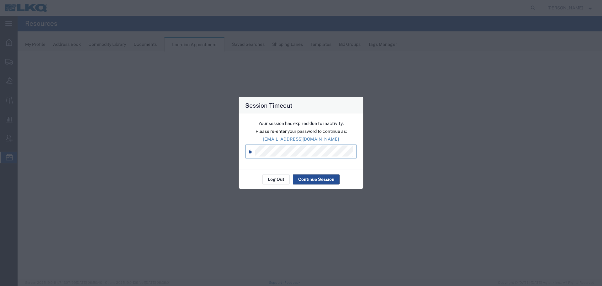
select select "28712"
select select "agendaWeek"
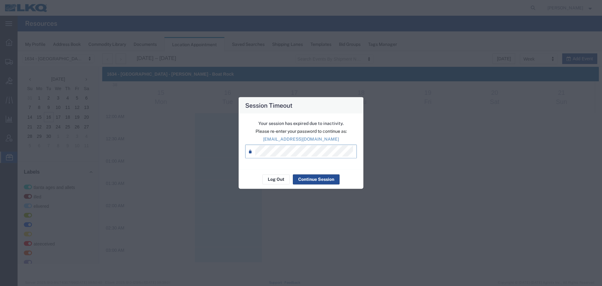
scroll to position [550, 0]
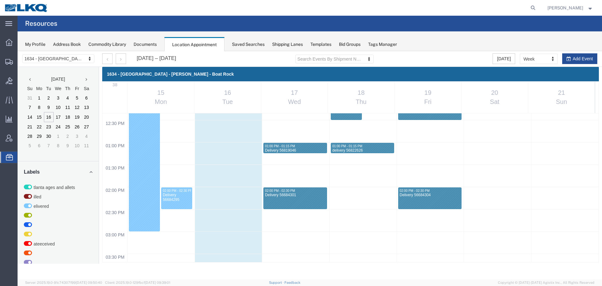
click at [79, 54] on div "1634 - Atlanta - Knopf - Boat Rock 1530 - LKQ Viking Auto Salvage 1633 - Atlant…" at bounding box center [59, 59] width 82 height 16
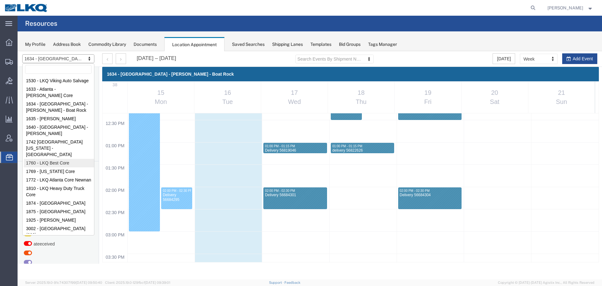
select select "27634"
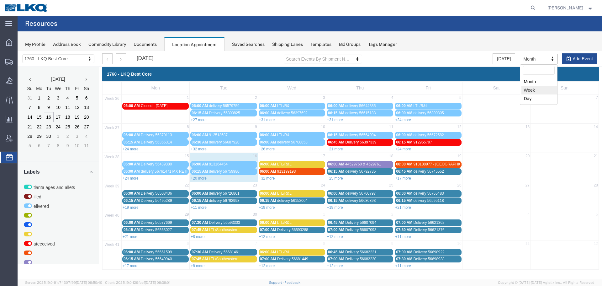
select select "agendaWeek"
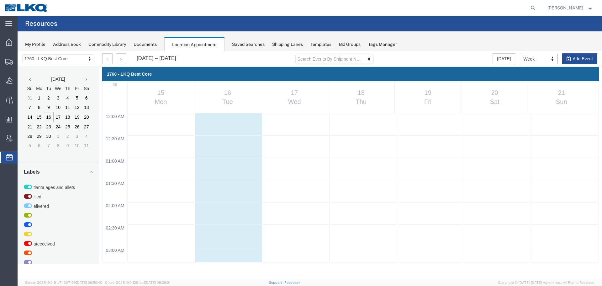
scroll to position [268, 0]
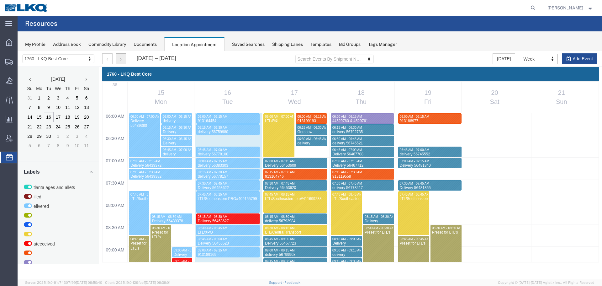
click at [117, 58] on button "button" at bounding box center [121, 58] width 10 height 11
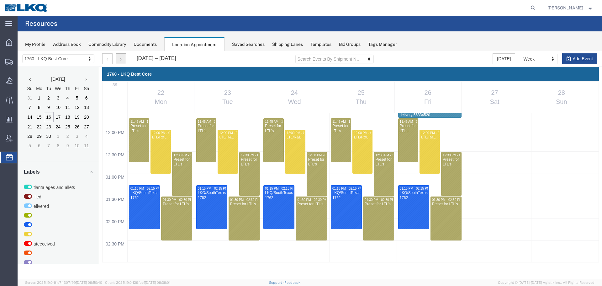
scroll to position [487, 0]
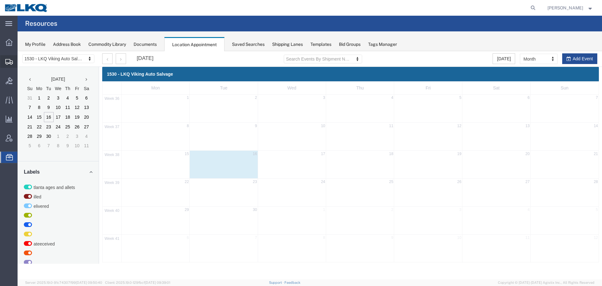
click at [0, 0] on span "Shipment Manager" at bounding box center [0, 0] width 0 height 0
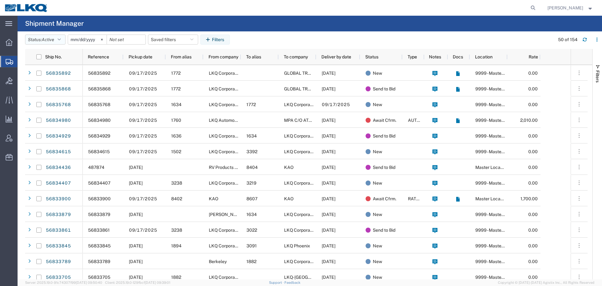
click at [52, 38] on span "Active" at bounding box center [48, 39] width 13 height 5
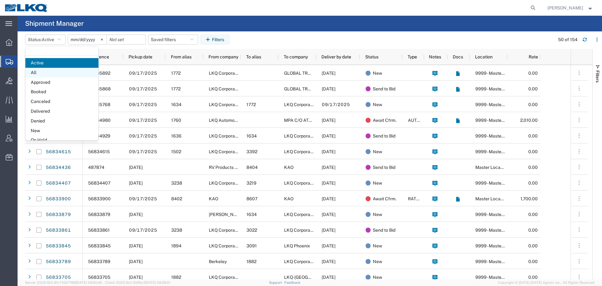
click at [41, 75] on span "All" at bounding box center [61, 73] width 73 height 10
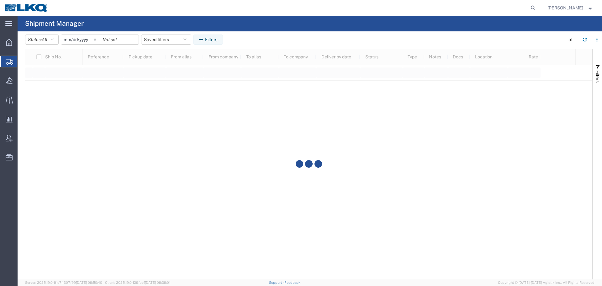
click at [140, 9] on div at bounding box center [296, 8] width 486 height 16
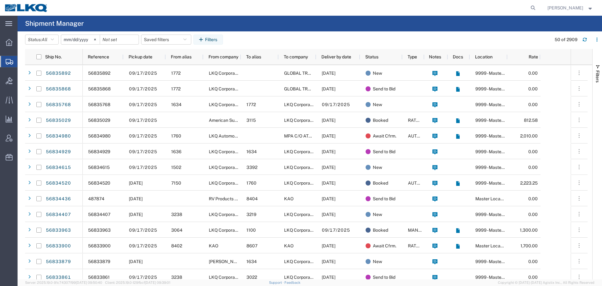
click at [71, 39] on input "2025-08-16" at bounding box center [80, 39] width 39 height 9
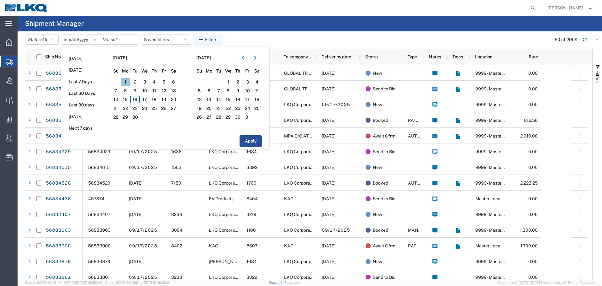
click at [127, 80] on span "1" at bounding box center [126, 82] width 10 height 8
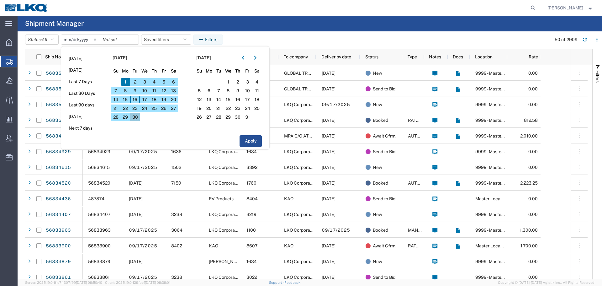
click at [136, 118] on span "30" at bounding box center [135, 117] width 10 height 8
click at [246, 140] on button "Apply" at bounding box center [251, 141] width 22 height 12
type input "2025-09-01"
type input "2025-09-30"
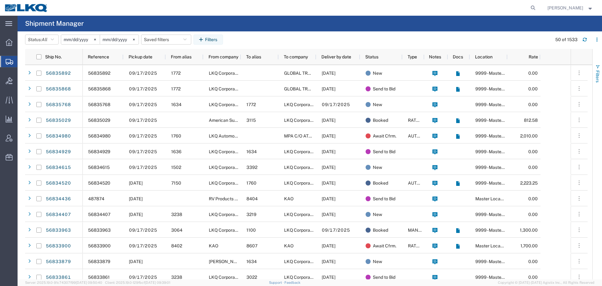
click at [602, 72] on button "Filters" at bounding box center [597, 73] width 9 height 34
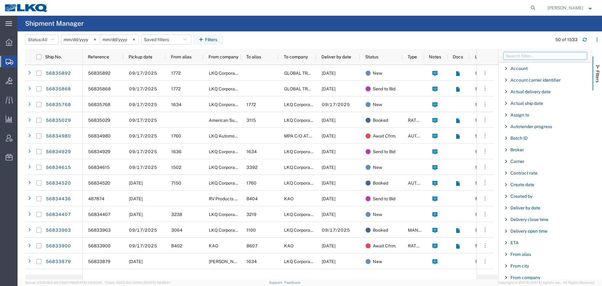
click at [553, 56] on input "Filter Columns Input" at bounding box center [545, 56] width 83 height 8
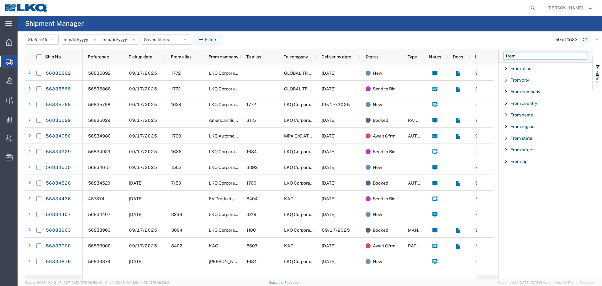
type input "from"
click at [505, 78] on span "Filter List 9 Filters" at bounding box center [506, 79] width 5 height 5
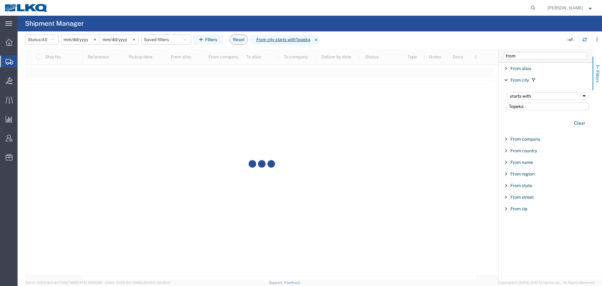
type input "Topeka"
click at [602, 80] on button "Filters" at bounding box center [597, 73] width 9 height 34
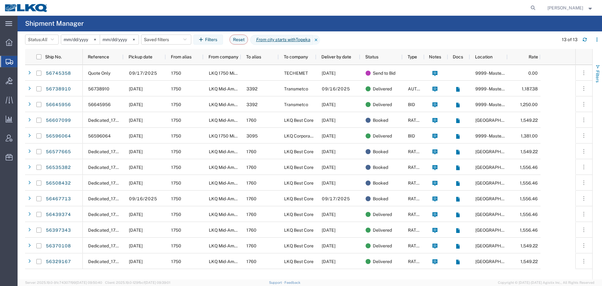
click at [599, 79] on span "Filters" at bounding box center [597, 76] width 5 height 12
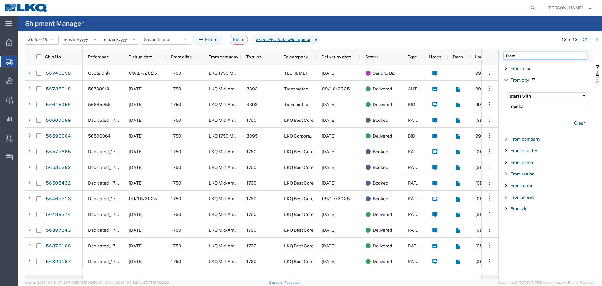
click at [532, 58] on input "from" at bounding box center [545, 56] width 83 height 8
type input "to"
click at [507, 117] on span "Filter List 12 Filters" at bounding box center [506, 114] width 5 height 5
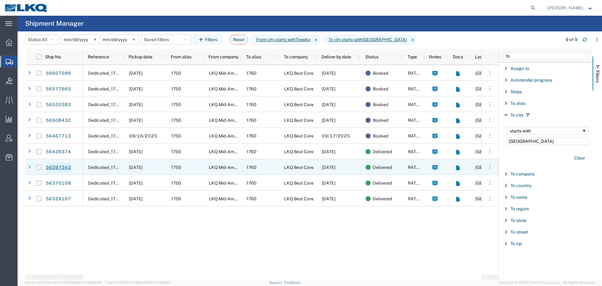
type input "[GEOGRAPHIC_DATA]"
click at [59, 169] on link "56397343" at bounding box center [58, 167] width 26 height 10
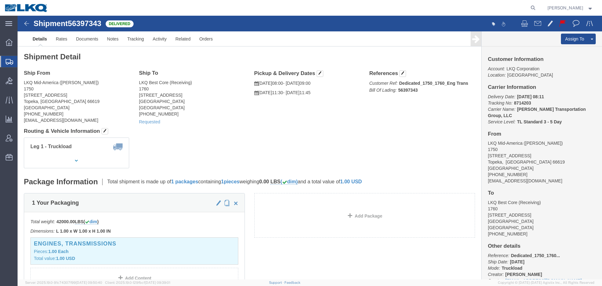
click div "Leg 1 - Truckload Vehicle 1: Standard Dry Van (53 Feet) Number of trucks: 1"
click link "Clone Shipment"
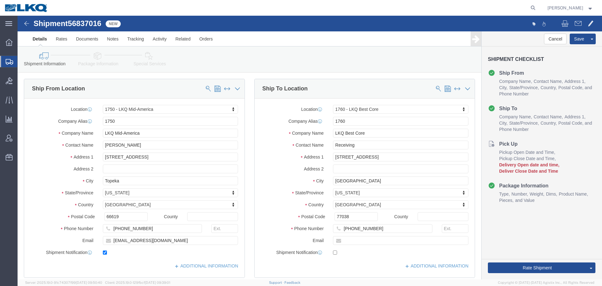
click div "Shipment Information Package Information Special Services Loading Routing"
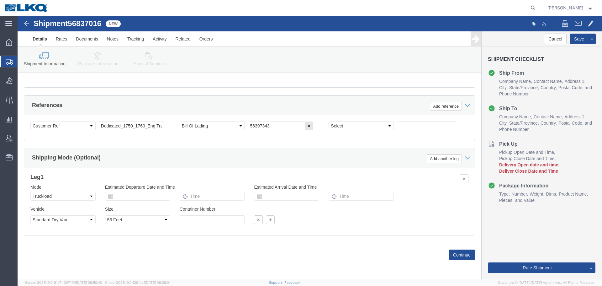
scroll to position [187, 0]
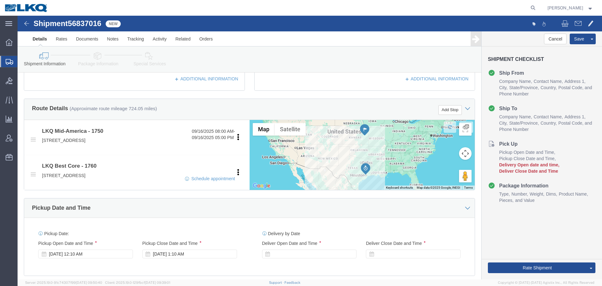
select select "27626"
select select "27634"
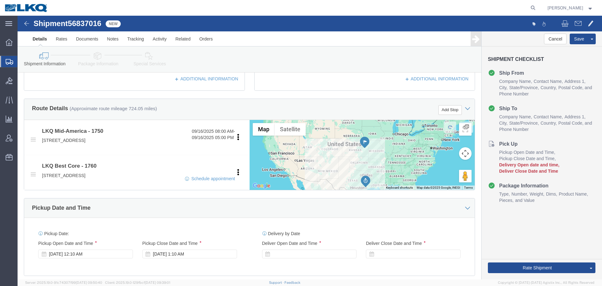
click div
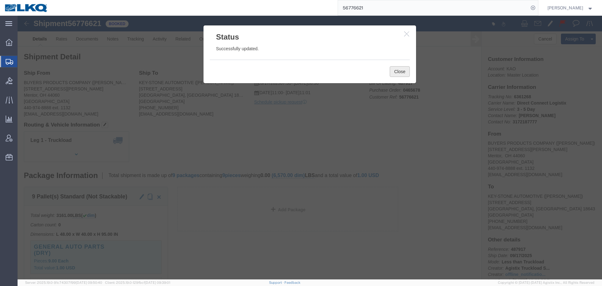
click button "Close"
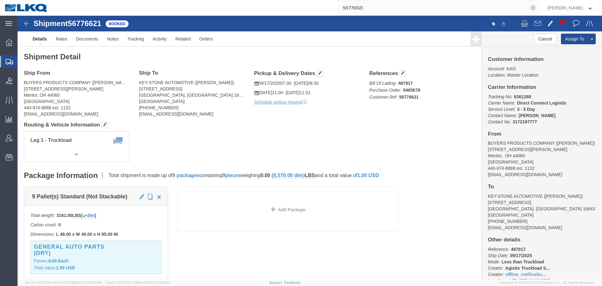
click div
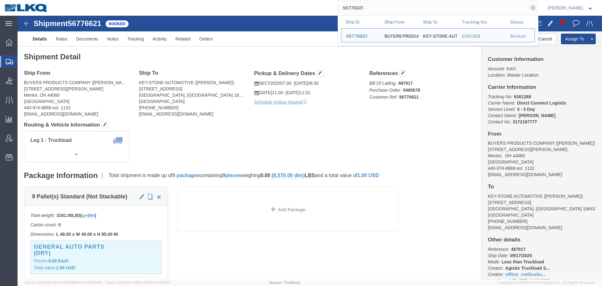
click at [379, 11] on input "56776621" at bounding box center [433, 7] width 191 height 15
paste input "45358"
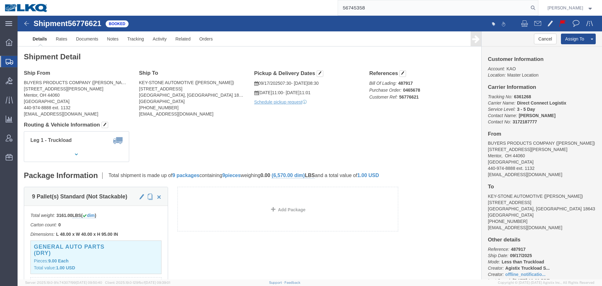
type input "56745358"
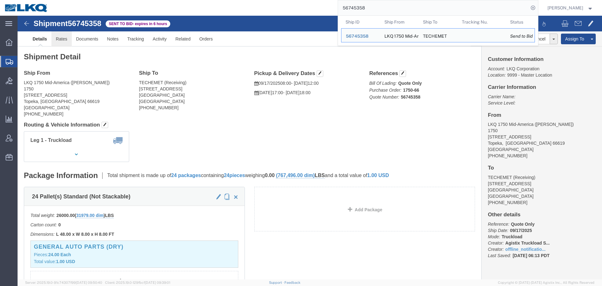
click link "Rates"
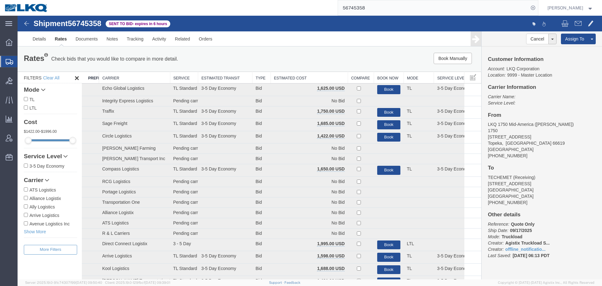
click at [316, 77] on th "Estimated Cost" at bounding box center [309, 78] width 77 height 12
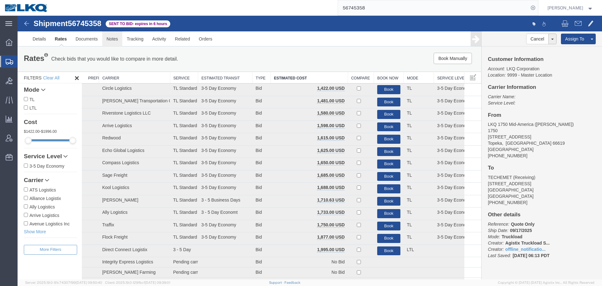
click at [114, 38] on link "Notes" at bounding box center [112, 38] width 20 height 15
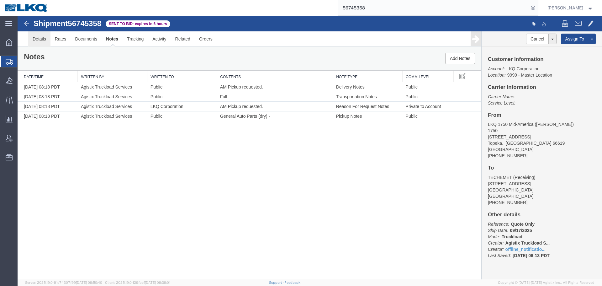
click at [46, 38] on link "Details" at bounding box center [39, 38] width 22 height 15
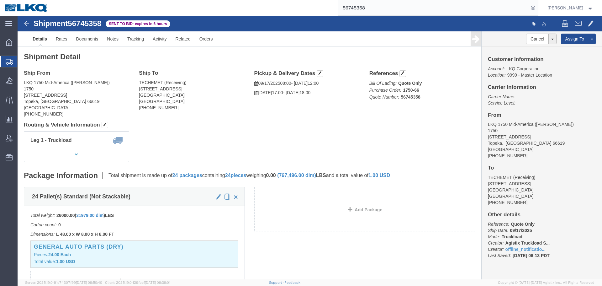
click address "LKQ 1750 Mid-America (Keith Dean Jr.) 1750 5725 SW Topeka Blvd Topeka, KS 66619…"
copy address "66619"
click address "TECHEMET (Receiving) 6025 GENOA RED BLUFF RD Pasadena, TX 77507 United States 2…"
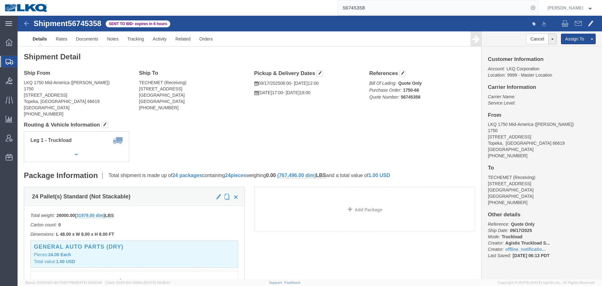
copy address "77507"
click span
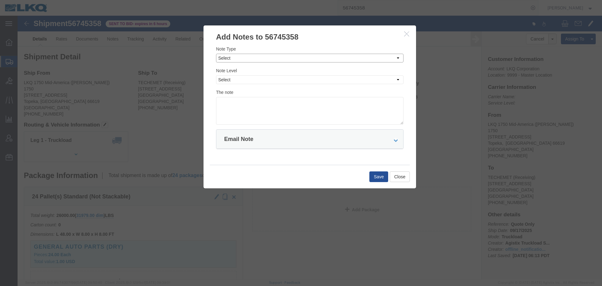
click select "Select Approval Bid Notes Carrier Change Notes Claim Notes Content Hazmat Notes…"
select select "BID_NOTES"
click select "Select Approval Bid Notes Carrier Change Notes Claim Notes Content Hazmat Notes…"
click select "Select Private to Account Private to Vendor Public"
select select "PRIVATE_TO_ACCOUNT"
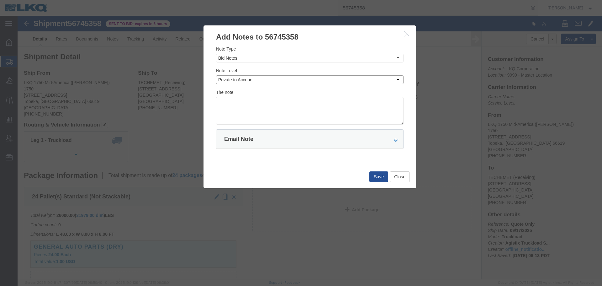
click select "Select Private to Account Private to Vendor Public"
click textarea
paste textarea "$1,571"
click textarea "DAT: $1,571"
type textarea "DAT: $1571"
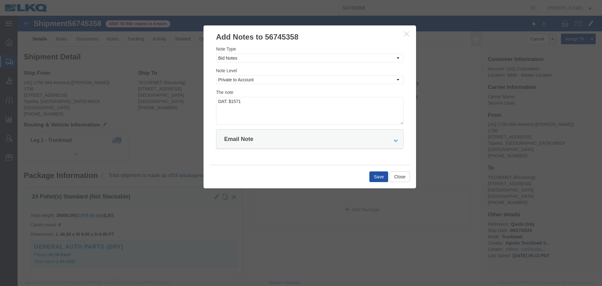
click button "Save"
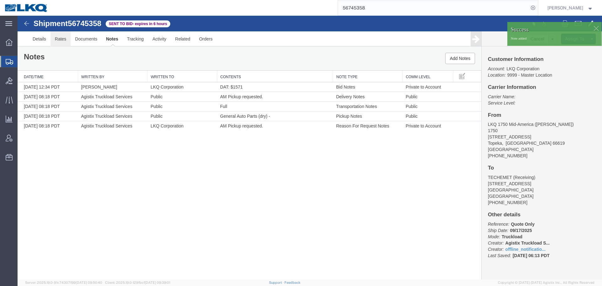
click at [60, 38] on link "Rates" at bounding box center [60, 38] width 20 height 15
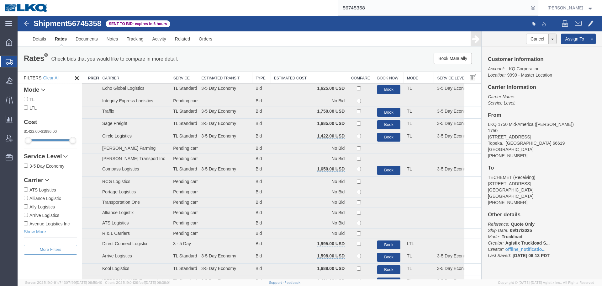
click at [307, 77] on th "Estimated Cost" at bounding box center [309, 78] width 77 height 12
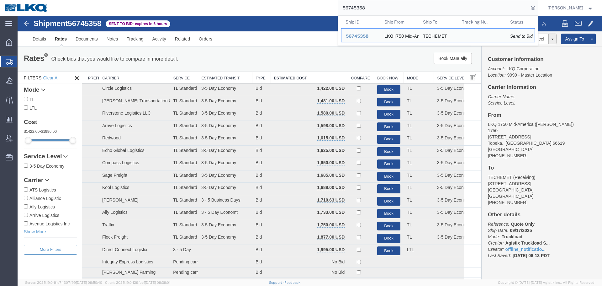
click at [369, 3] on input "56745358" at bounding box center [433, 7] width 191 height 15
paste input "835892"
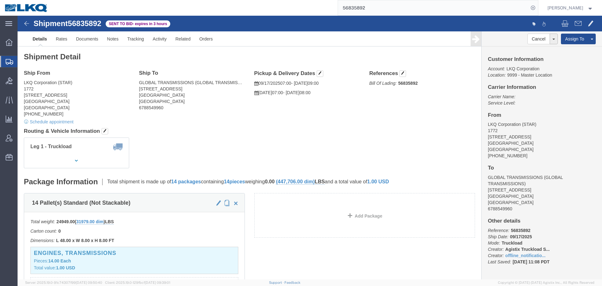
click div "Leg 1 - Truckload Vehicle 1: Standard Dry Van (53 Feet) Number of trucks: 1"
click link "Rates"
click div
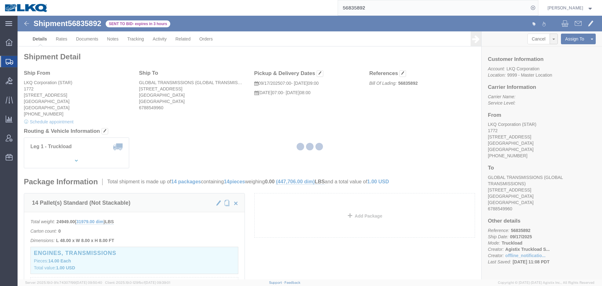
drag, startPoint x: 47, startPoint y: 23, endPoint x: 64, endPoint y: 39, distance: 23.5
click at [64, 39] on div at bounding box center [310, 147] width 585 height 263
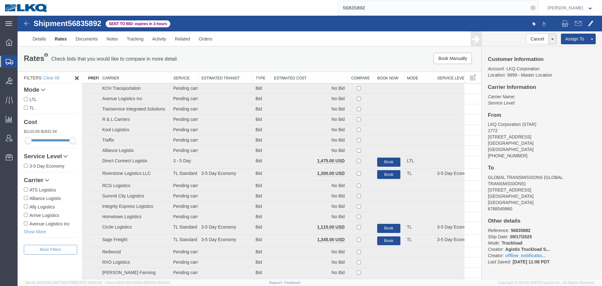
click at [286, 79] on th "Estimated Cost" at bounding box center [309, 78] width 77 height 12
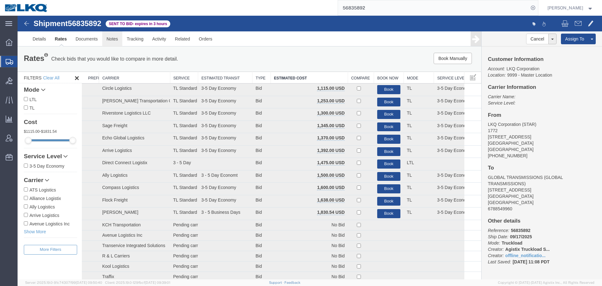
click at [112, 44] on link "Notes" at bounding box center [112, 38] width 20 height 15
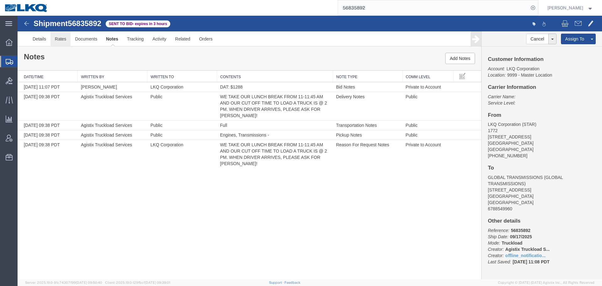
click at [54, 42] on link "Rates" at bounding box center [60, 38] width 20 height 15
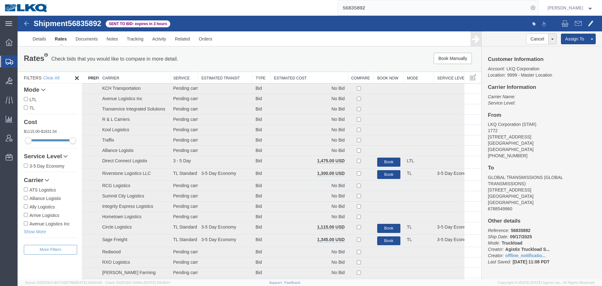
click at [318, 77] on th "Estimated Cost" at bounding box center [309, 78] width 77 height 12
click at [296, 74] on th "Estimated Cost" at bounding box center [309, 78] width 77 height 12
click at [293, 78] on th "Estimated Cost" at bounding box center [309, 78] width 77 height 12
click at [294, 58] on div "Book Manually Pause Continue" at bounding box center [384, 58] width 192 height 11
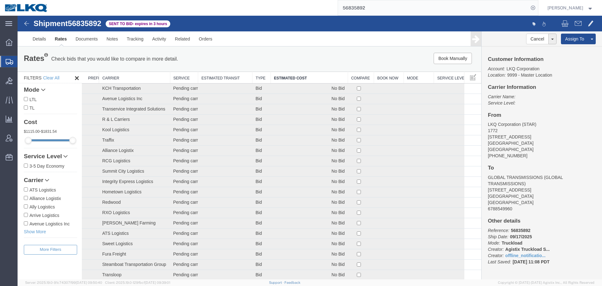
click at [295, 83] on th "Estimated Cost" at bounding box center [309, 78] width 77 height 12
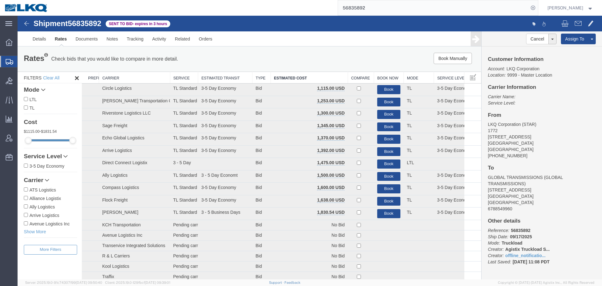
click at [311, 44] on ul "Details Rates Documents Notes Tracking Activity Related Orders" at bounding box center [309, 38] width 563 height 15
click at [371, 5] on input "56835892" at bounding box center [433, 7] width 191 height 15
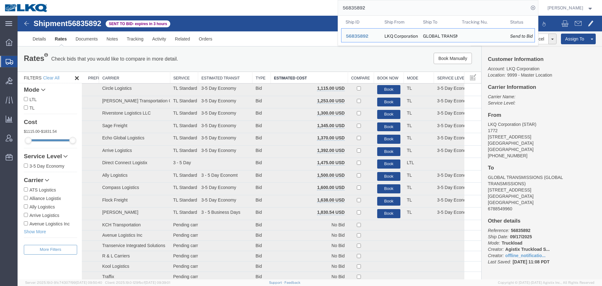
paste input "8725"
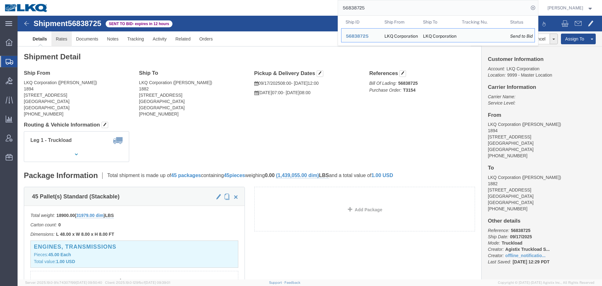
click link "Rates"
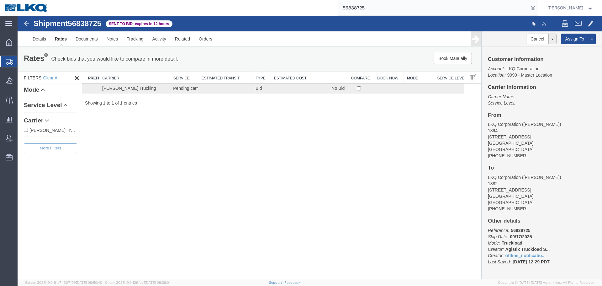
click at [249, 119] on div "Shipment 56838725 1 of 1 Sent to Bid - expires in 12 hours Details Rates Docume…" at bounding box center [310, 147] width 585 height 263
click at [91, 19] on div "Shipment 56838725 1 of 1 Sent to Bid - expires in 12 hours Details Rates Docume…" at bounding box center [310, 31] width 585 height 31
click at [93, 19] on span "56838725" at bounding box center [85, 23] width 34 height 8
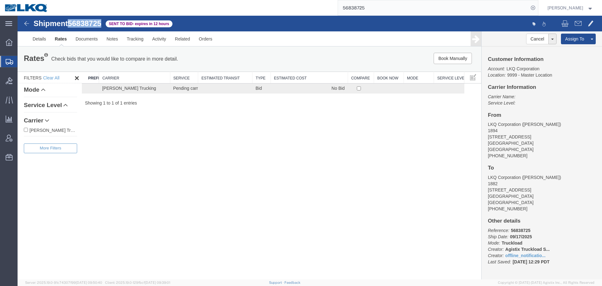
copy span "56838725"
drag, startPoint x: 492, startPoint y: 261, endPoint x: 449, endPoint y: 253, distance: 43.3
click at [492, 261] on icon "Last Saved:" at bounding box center [499, 261] width 23 height 5
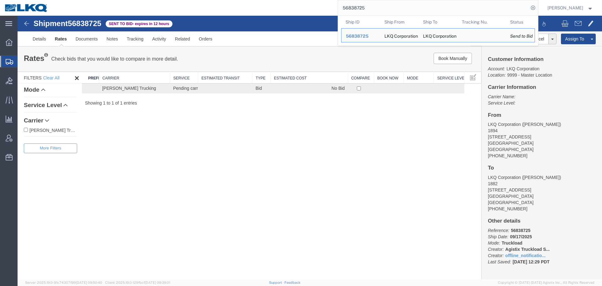
click at [379, 6] on input "56838725" at bounding box center [433, 7] width 191 height 15
paste input "738910"
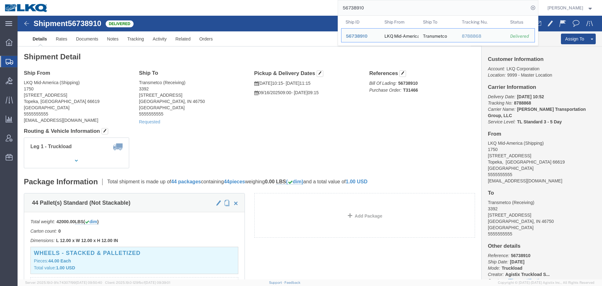
click div "Ship From LKQ Mid-America (Shipping) 1750 5725 SW Topeka Blvd Topeka, KS 66619 …"
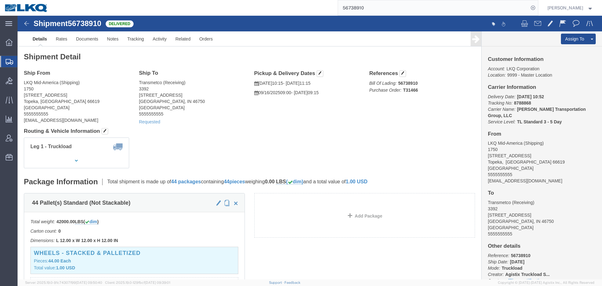
drag, startPoint x: 371, startPoint y: 113, endPoint x: 387, endPoint y: 285, distance: 172.3
click h4 "Routing & Vehicle Information"
click div "Shipment Detail Ship From LKQ Mid-America (Shipping) 1750 5725 SW Topeka Blvd T…"
click at [400, 5] on input "56738910" at bounding box center [433, 7] width 191 height 15
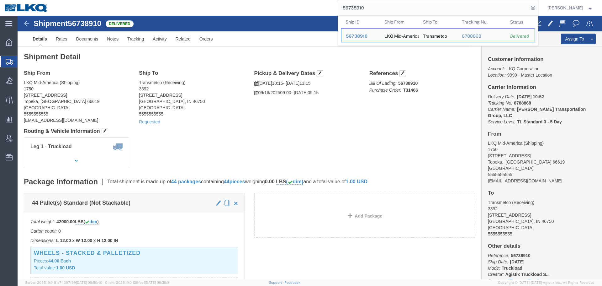
paste input "819058"
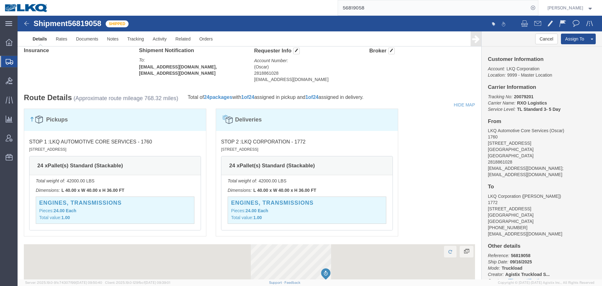
scroll to position [470, 0]
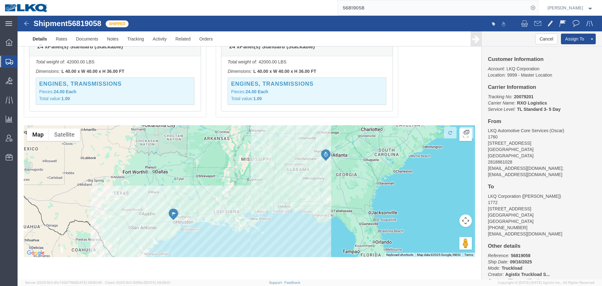
click at [378, 6] on input "56819058" at bounding box center [433, 7] width 191 height 15
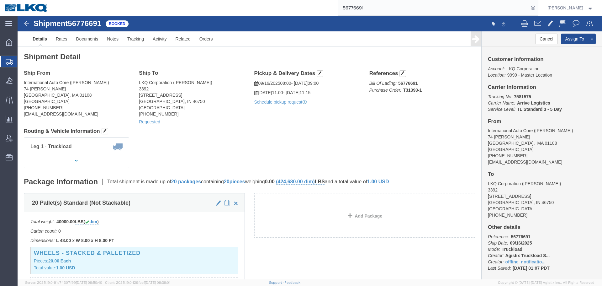
click div "Leg 1 - Truckload Vehicle 1: Standard Dry Van (53 Feet) Number of trucks: 1"
click div "Shipment Detail Ship From International Auto Core (Armando) 74 Randall PLace Sp…"
click div "Ship From International Auto Core (Armando) 74 Randall PLace Springfield, MA 01…"
drag, startPoint x: 368, startPoint y: 133, endPoint x: 276, endPoint y: 120, distance: 93.2
click div "Leg 1 - Truckload Vehicle 1: Standard Dry Van (53 Feet) Number of trucks: 1"
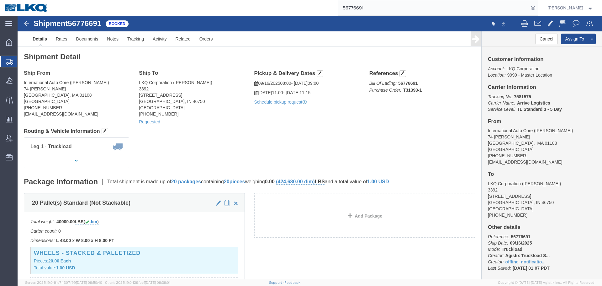
click at [402, 10] on input "56776691" at bounding box center [433, 7] width 191 height 15
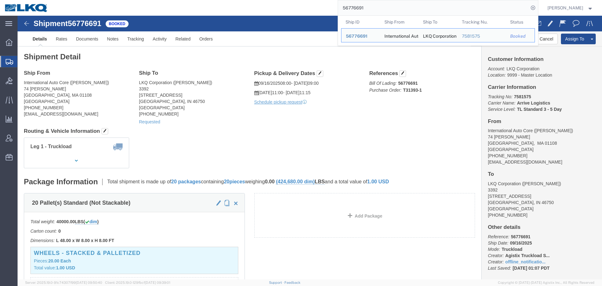
paste input "839408"
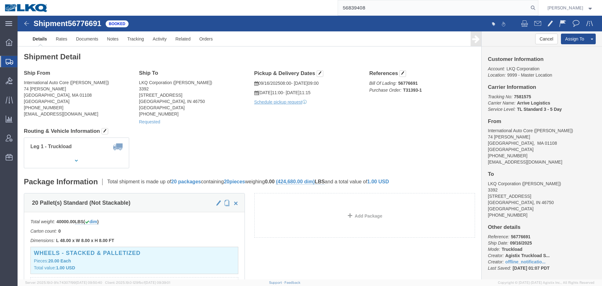
type input "56839408"
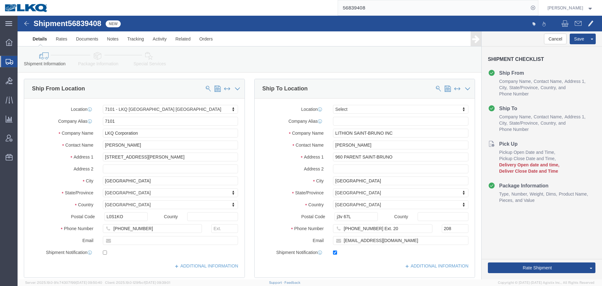
select select "28126"
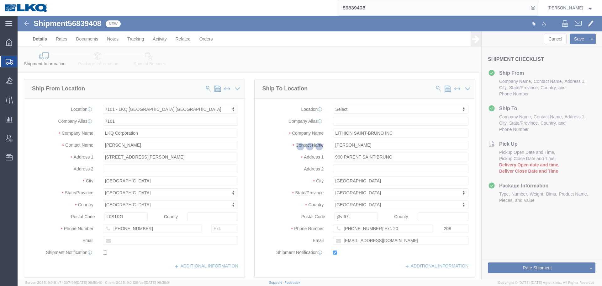
scroll to position [314, 0]
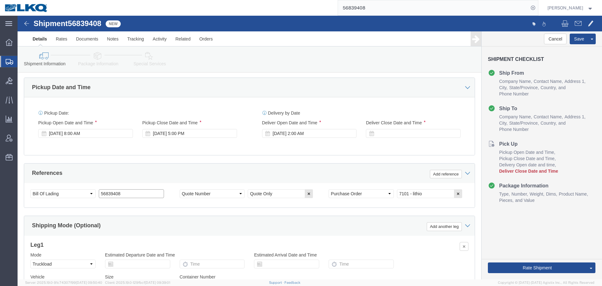
click input "56839408"
click select "Select Account Type Activity ID Airline Appointment Number ASN Batch Request # …"
select select "BOL"
click select "Select Account Type Activity ID Airline Appointment Number ASN Batch Request # …"
click input "Quote Only"
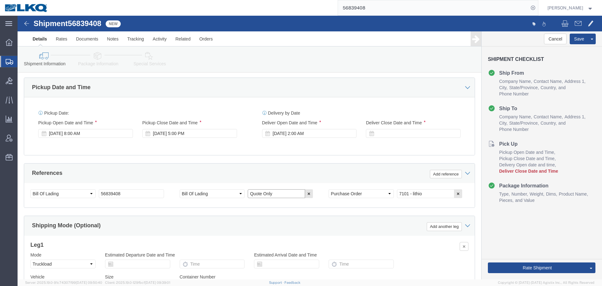
drag, startPoint x: 250, startPoint y: 170, endPoint x: 242, endPoint y: 175, distance: 9.6
click input "Quote Only"
click select "Select Account Type Activity ID Airline Appointment Number ASN Batch Request # …"
select select "QUOTENUM"
click select "Select Account Type Activity ID Airline Appointment Number ASN Batch Request # …"
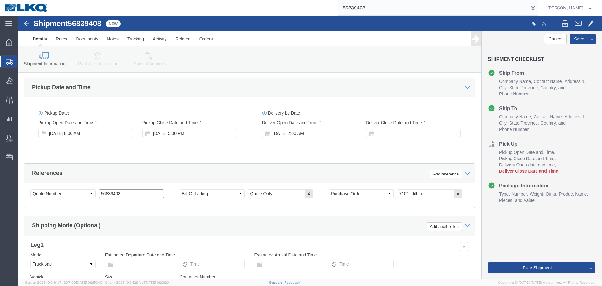
click input "56839408"
paste input "Quote Only"
type input "Quote Only"
click span "56839408"
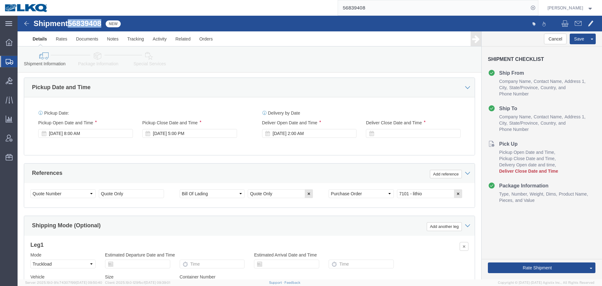
click span "56839408"
copy span "56839408"
click input "Quote Only"
paste input "56839408"
type input "56839408"
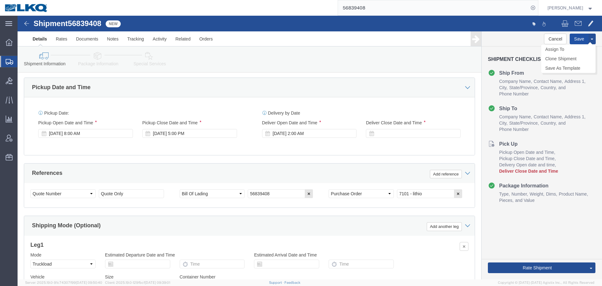
click button "Save"
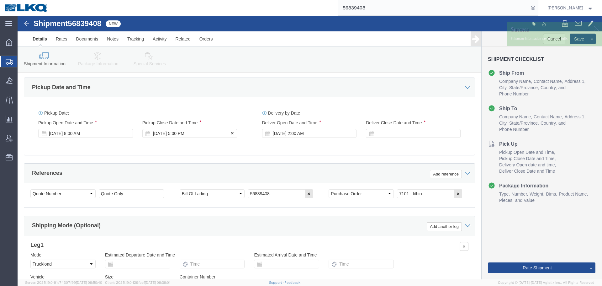
click div "Sep 23 2025 5:00 PM"
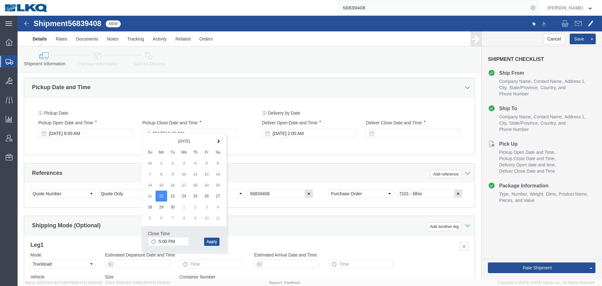
click button "Apply"
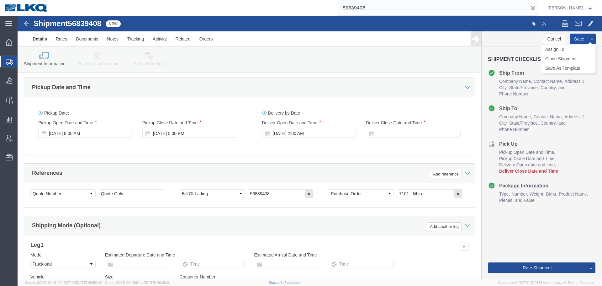
click button "Save"
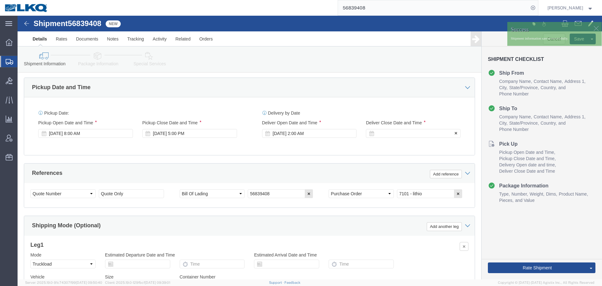
click div
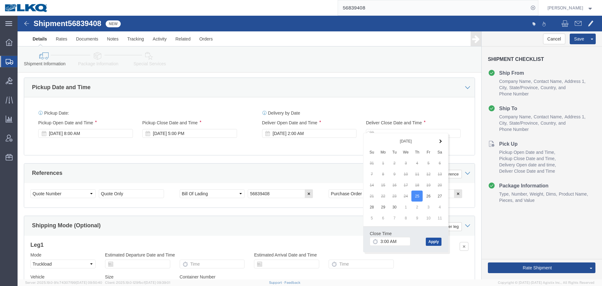
click button "Apply"
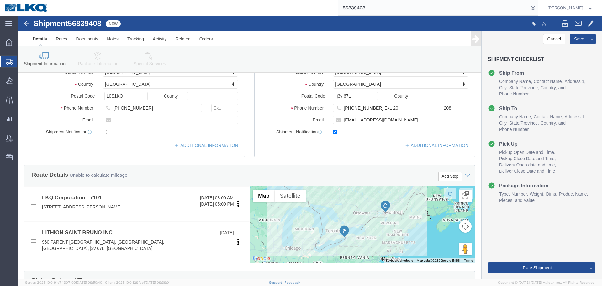
scroll to position [94, 0]
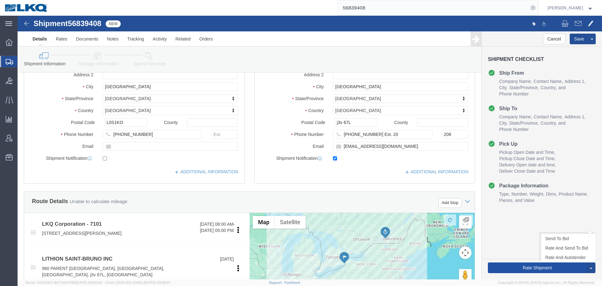
click button "Rate Shipment"
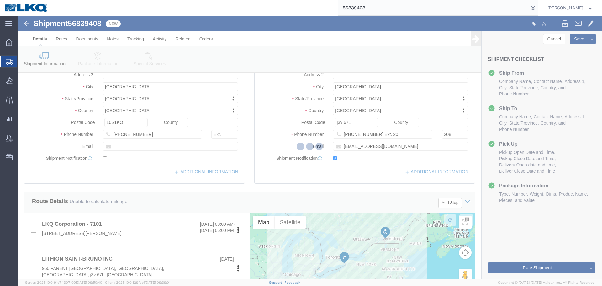
select select "28126"
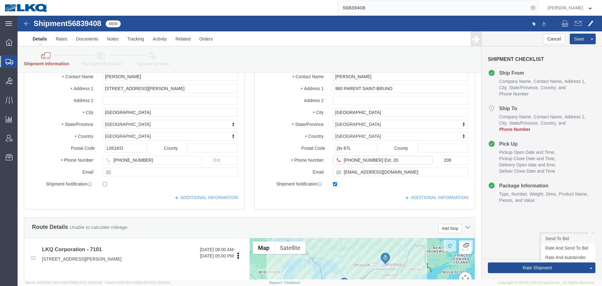
click link "Send To Bid"
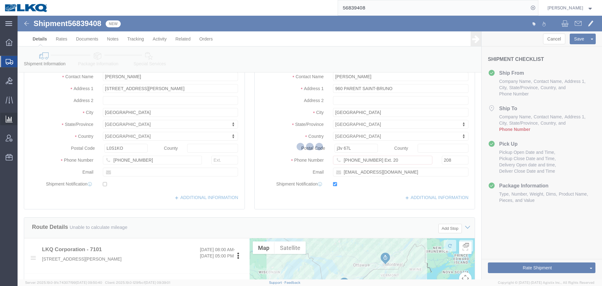
select select "28126"
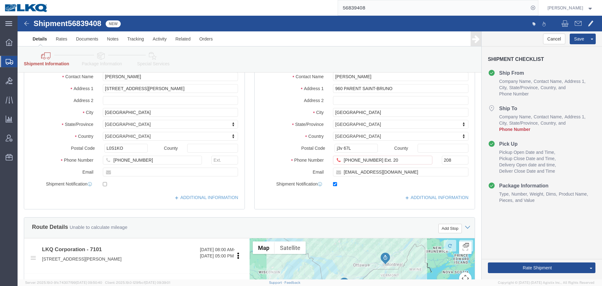
click at [372, 9] on input "56839408" at bounding box center [433, 7] width 191 height 15
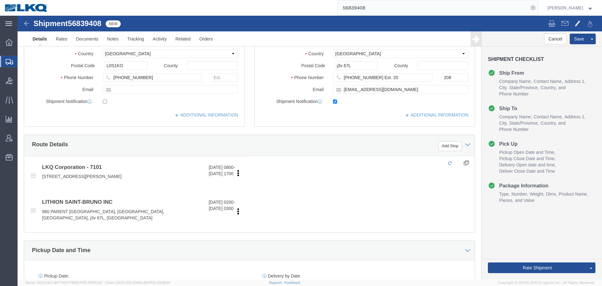
select select "28126"
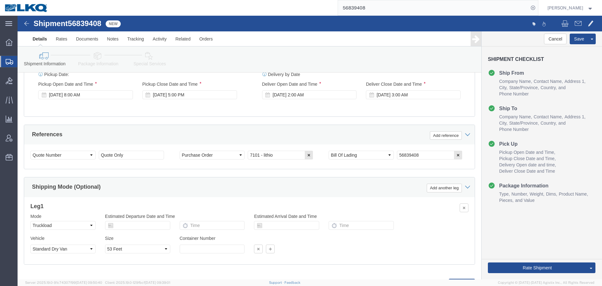
scroll to position [375, 0]
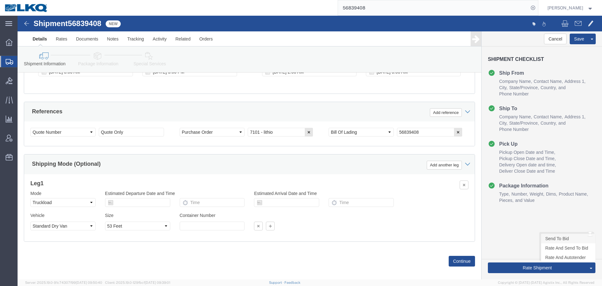
click link "Send To Bid"
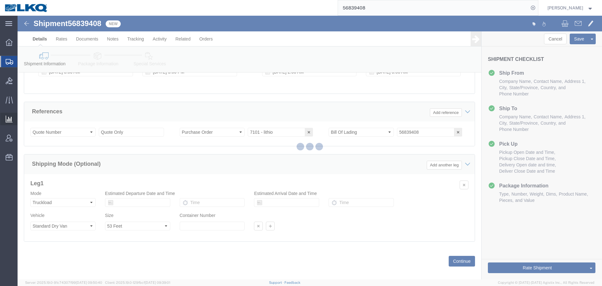
select select "28126"
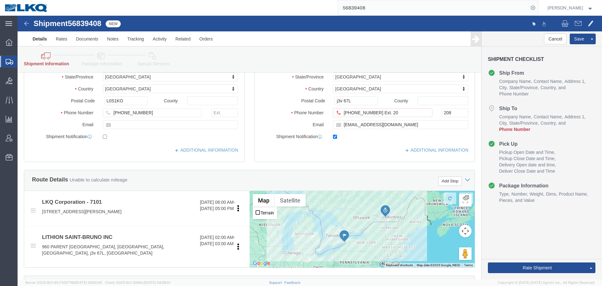
scroll to position [94, 0]
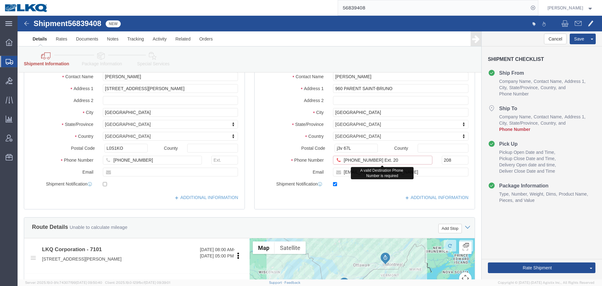
drag, startPoint x: 352, startPoint y: 144, endPoint x: 390, endPoint y: 144, distance: 38.6
click input "514 353-4008 Ext. 20"
type input "514 353-4008"
click link "Send To Bid"
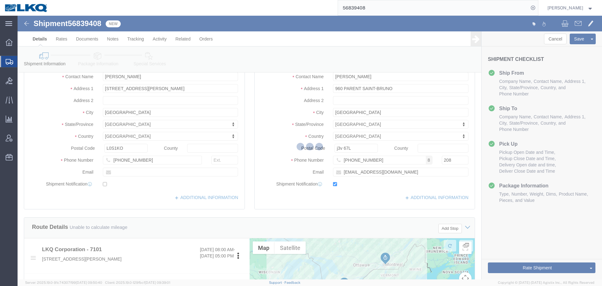
select select "TL"
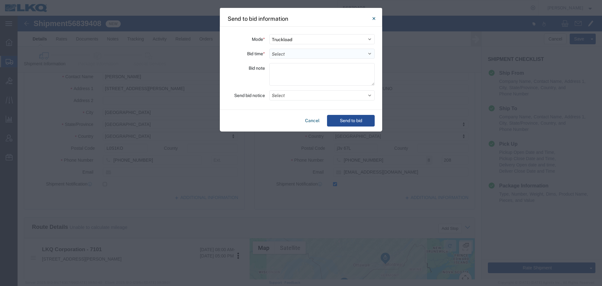
click at [294, 55] on select "Select 30 Min (Rush) 1 Hour (Rush) 2 Hours (Rush) 4 Hours (Rush) 8 Hours (Rush)…" at bounding box center [321, 54] width 105 height 10
select select "12"
click at [269, 49] on select "Select 30 Min (Rush) 1 Hour (Rush) 2 Hours (Rush) 4 Hours (Rush) 8 Hours (Rush)…" at bounding box center [321, 54] width 105 height 10
click at [282, 98] on button "Select" at bounding box center [321, 95] width 105 height 10
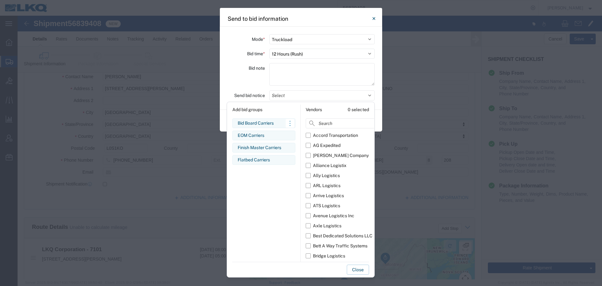
click at [266, 121] on div "Bid Board Carriers" at bounding box center [264, 123] width 52 height 7
click at [244, 76] on div "Bid note" at bounding box center [246, 75] width 38 height 24
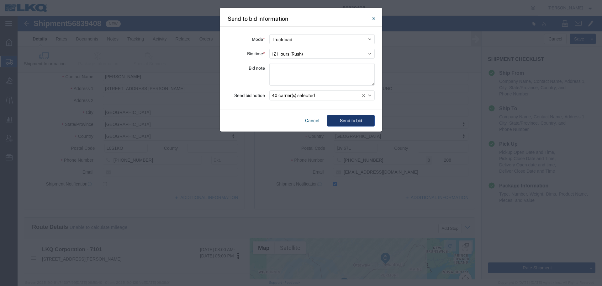
click at [350, 122] on button "Send to bid" at bounding box center [351, 121] width 48 height 12
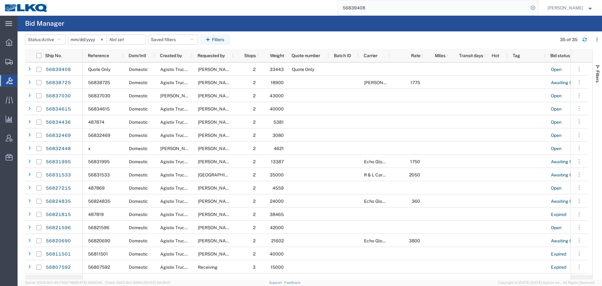
click at [295, 12] on div "56839408" at bounding box center [296, 8] width 486 height 16
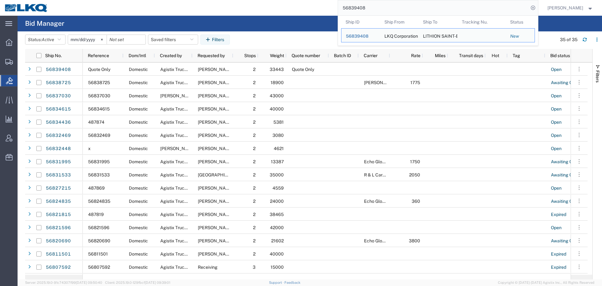
click at [359, 5] on input "56839408" at bounding box center [433, 7] width 191 height 15
paste input "776691"
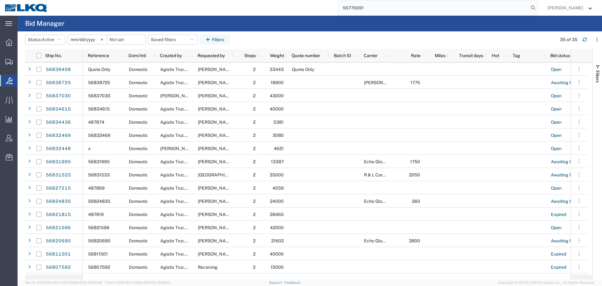
type input "56776691"
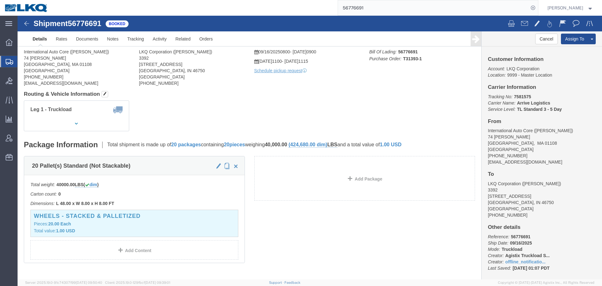
click body "Shipment 56776691 Booked Details Rates Documents Notes Tracking Activity Relate…"
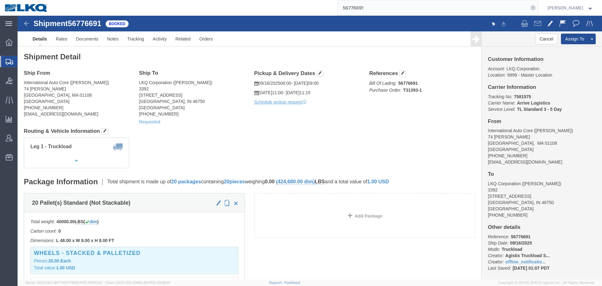
click address "International Auto Core (Armando) 74 Randall PLace Springfield, MA 01108 United…"
click button
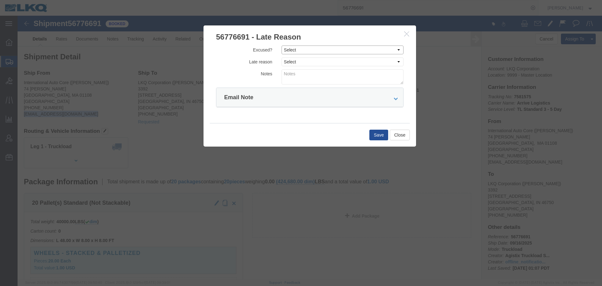
click select "Select Excused Not Excused"
select select "NOT_EXCUSED"
click select "Select Excused Not Excused"
click select "Select Bad Carrier Data Carrier Admin Error Delay Accident Driver Error Lack of…"
select select "DRIVER_ERROR"
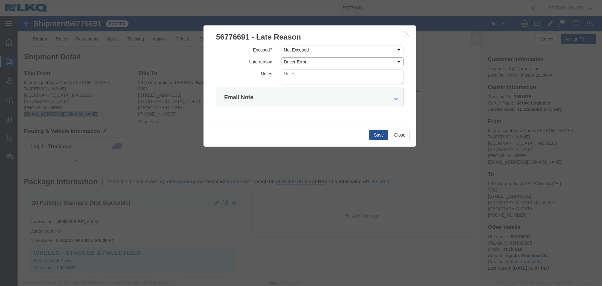
click select "Select Bad Carrier Data Carrier Admin Error Delay Accident Driver Error Lack of…"
click div "Email Note"
click textarea
type textarea "09/16 pickup"
click button "Save"
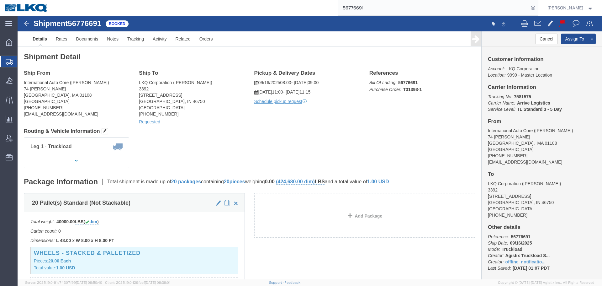
click at [378, 7] on input "56776691" at bounding box center [433, 7] width 191 height 15
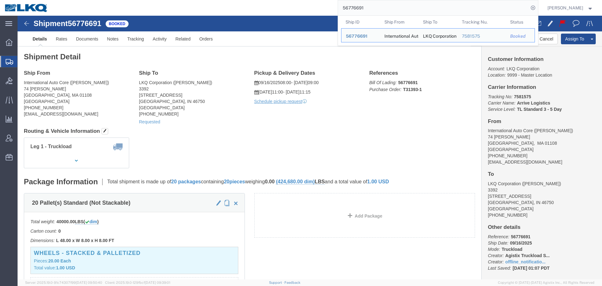
paste input "839652"
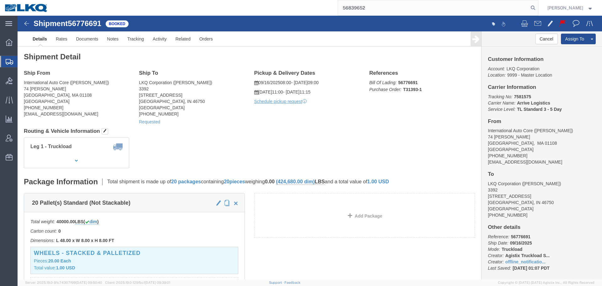
type input "56839652"
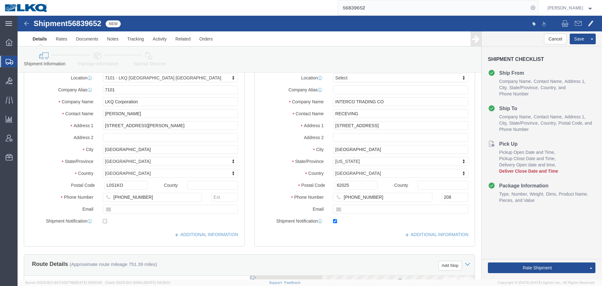
select select "28126"
select select
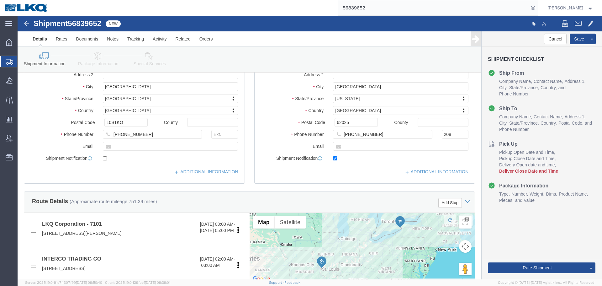
scroll to position [63, 0]
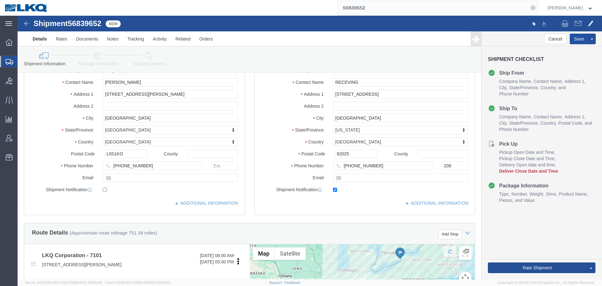
drag, startPoint x: 557, startPoint y: 23, endPoint x: 534, endPoint y: 32, distance: 24.8
click button "Save"
click input "Niagra Falls"
click input "62025"
click button
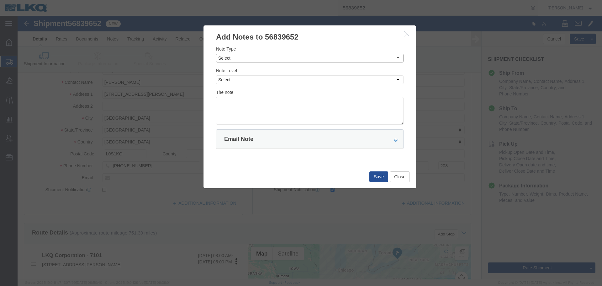
click select "Select Approval Bid Notes Carrier Change Notes Claim Notes Content Hazmat Notes…"
select select "BID_NOTES"
click select "Select Approval Bid Notes Carrier Change Notes Claim Notes Content Hazmat Notes…"
click select "Select Private to Account Private to Vendor Public"
select select "PRIVATE_TO_ACCOUNT"
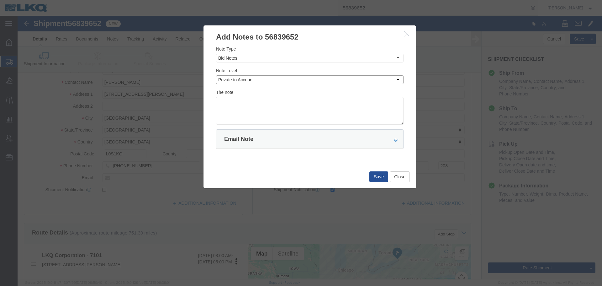
click select "Select Private to Account Private to Vendor Public"
click textarea
paste textarea "$1,130"
click textarea "DAT: $1,130"
type textarea "DAT: $1130"
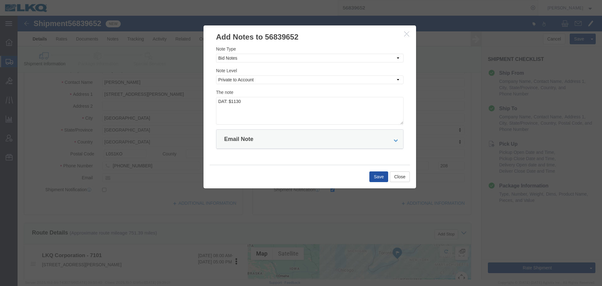
click button "Save"
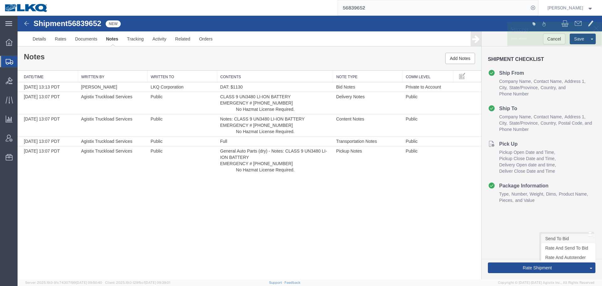
click at [560, 238] on link "Send To Bid" at bounding box center [568, 238] width 54 height 9
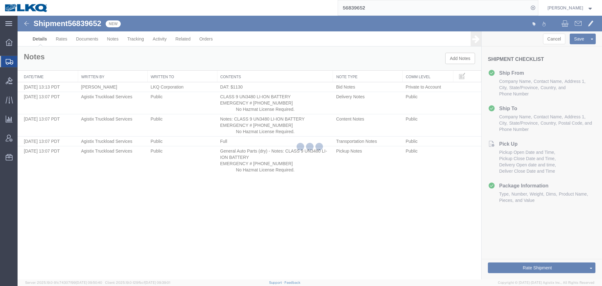
select select "28126"
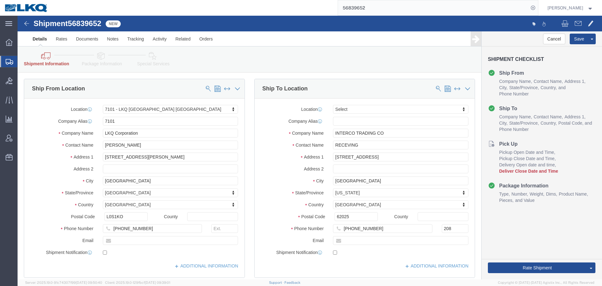
scroll to position [157, 0]
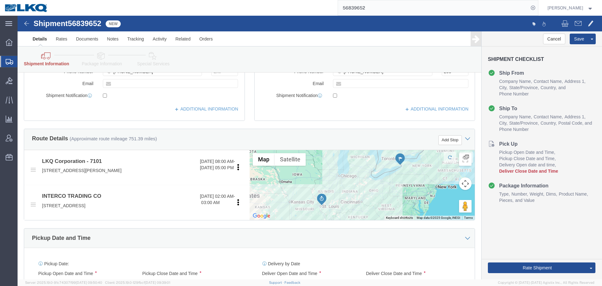
click link "Send To Bid"
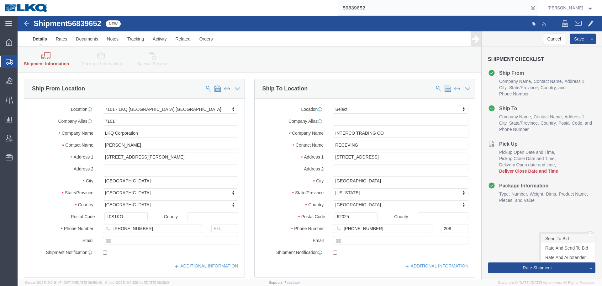
click link "Send To Bid"
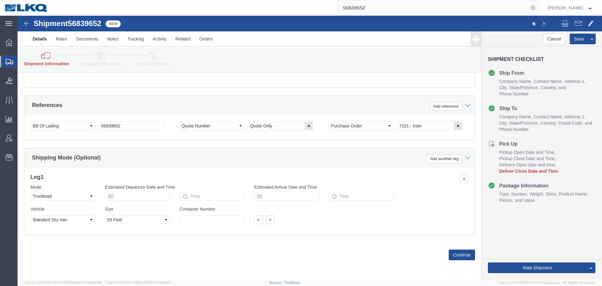
scroll to position [218, 0]
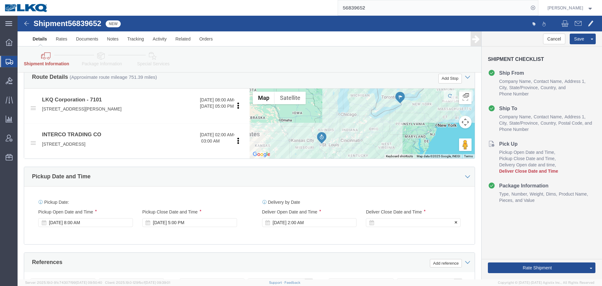
click div
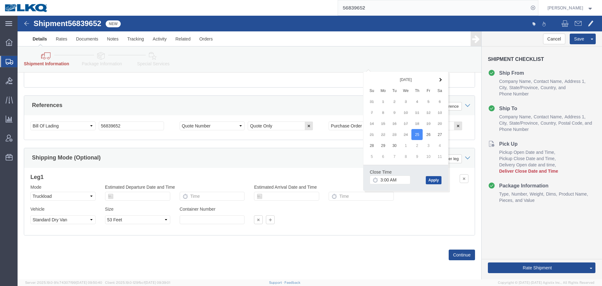
click button "Apply"
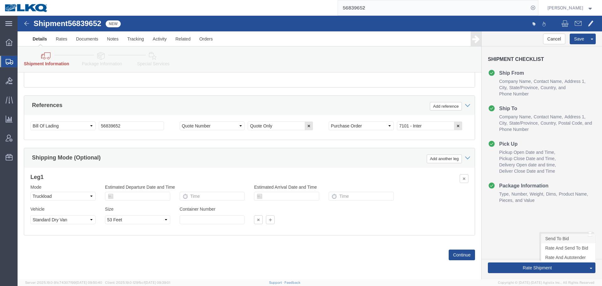
click link "Send To Bid"
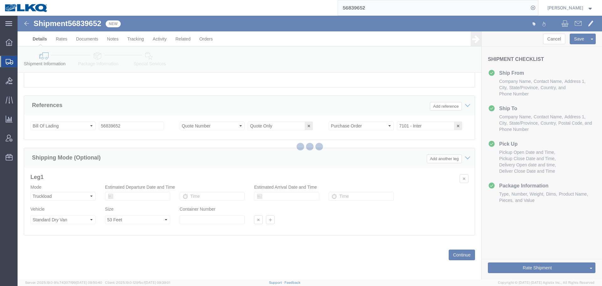
select select "TL"
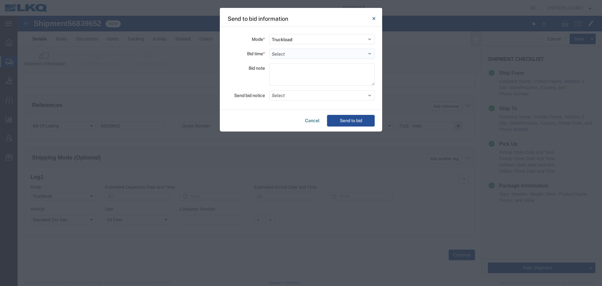
click at [283, 52] on select "Select 30 Min (Rush) 1 Hour (Rush) 2 Hours (Rush) 4 Hours (Rush) 8 Hours (Rush)…" at bounding box center [321, 54] width 105 height 10
click at [269, 49] on select "Select 30 Min (Rush) 1 Hour (Rush) 2 Hours (Rush) 4 Hours (Rush) 8 Hours (Rush)…" at bounding box center [321, 54] width 105 height 10
click at [289, 100] on div "Mode * Select Small Parcel Truckload Air Rail Less than Truckload Ocean Freight…" at bounding box center [301, 68] width 162 height 83
click at [289, 97] on button "Select" at bounding box center [321, 95] width 105 height 10
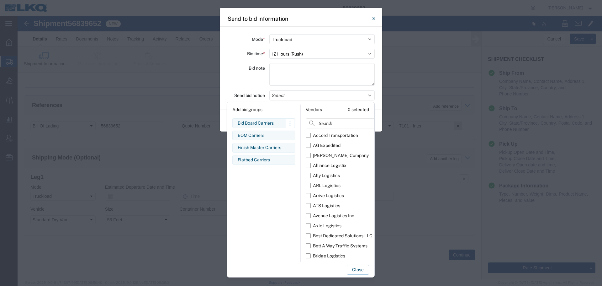
click at [261, 122] on div "Bid Board Carriers" at bounding box center [264, 123] width 52 height 7
click at [254, 86] on div "Bid note" at bounding box center [246, 75] width 38 height 24
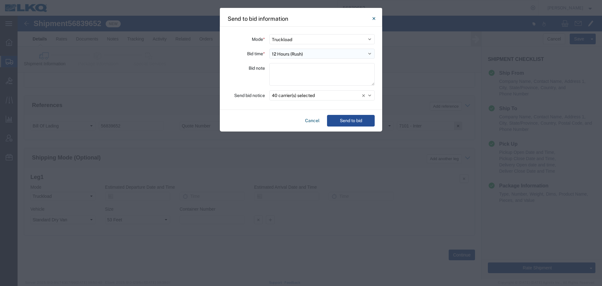
click at [292, 56] on select "Select 30 Min (Rush) 1 Hour (Rush) 2 Hours (Rush) 4 Hours (Rush) 8 Hours (Rush)…" at bounding box center [321, 54] width 105 height 10
select select "20"
click at [269, 49] on select "Select 30 Min (Rush) 1 Hour (Rush) 2 Hours (Rush) 4 Hours (Rush) 8 Hours (Rush)…" at bounding box center [321, 54] width 105 height 10
click at [350, 125] on button "Send to bid" at bounding box center [351, 121] width 48 height 12
click at [348, 122] on button "Send to bid" at bounding box center [351, 121] width 48 height 12
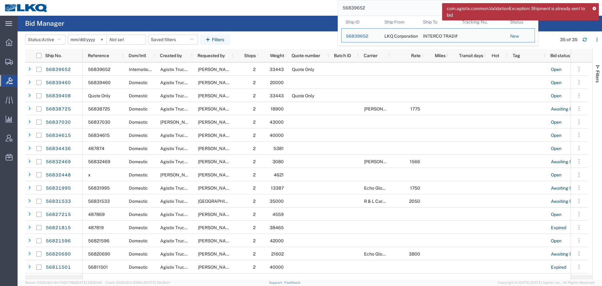
click at [393, 9] on input "56839652" at bounding box center [433, 7] width 191 height 15
paste input "776"
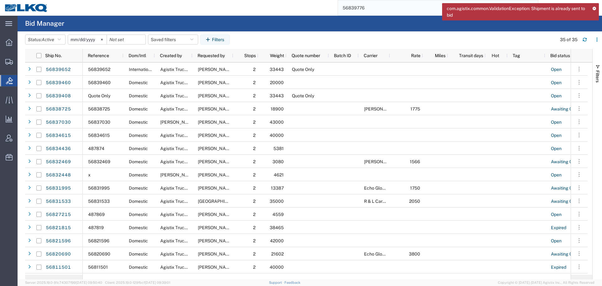
type input "56839776"
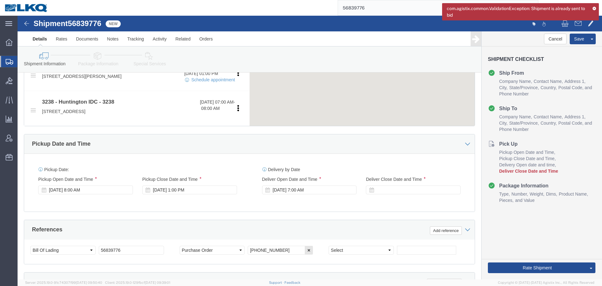
drag, startPoint x: 364, startPoint y: 176, endPoint x: 368, endPoint y: 186, distance: 11.2
click div
click div "Departure Port Arrival Port Steamship Line Airline Vessel Voyage No. Flight No."
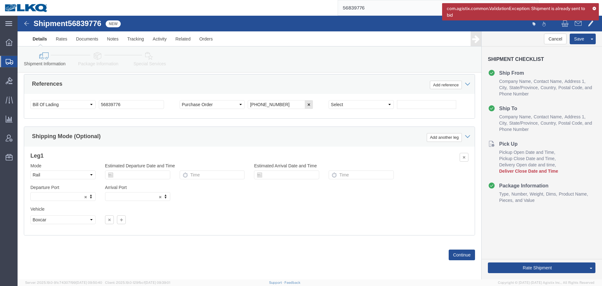
select select "28716"
select select "27940"
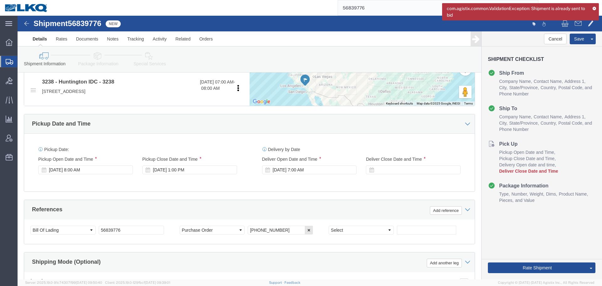
click div
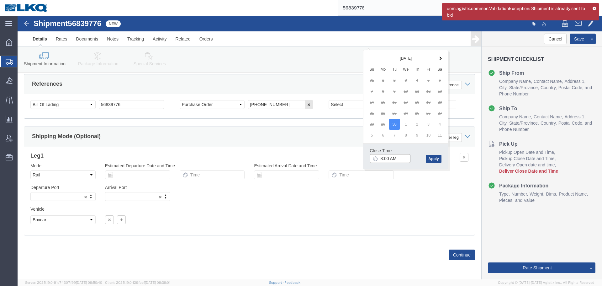
click input "8:00 AM"
type input "0701"
type input "7:01 AM"
click div "Close Time 7:01 AM"
click button "Apply"
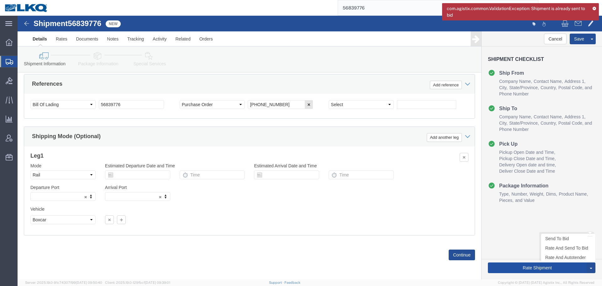
click button "Rate Shipment"
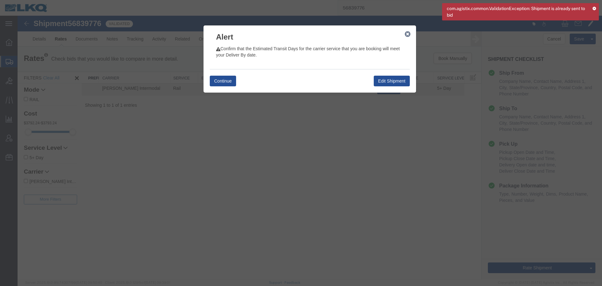
drag, startPoint x: 408, startPoint y: 32, endPoint x: 405, endPoint y: 44, distance: 12.7
click at [408, 32] on icon "button" at bounding box center [408, 34] width 6 height 5
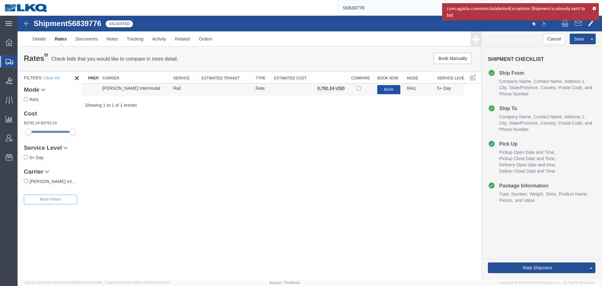
click at [387, 89] on button "Book" at bounding box center [389, 89] width 24 height 9
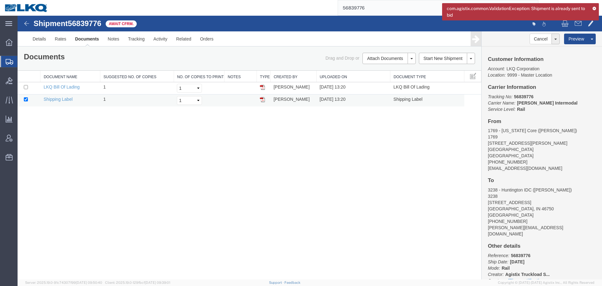
click at [478, 96] on td at bounding box center [473, 100] width 17 height 12
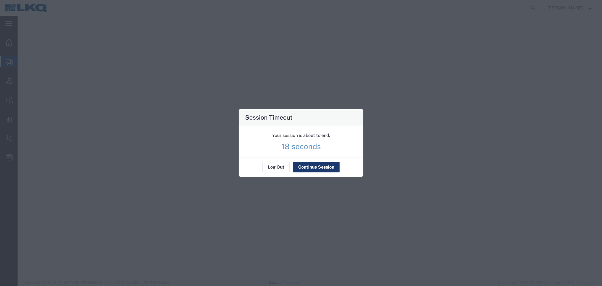
select select "27626"
select select "27634"
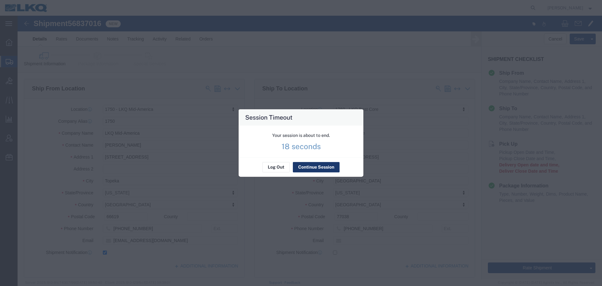
scroll to position [187, 0]
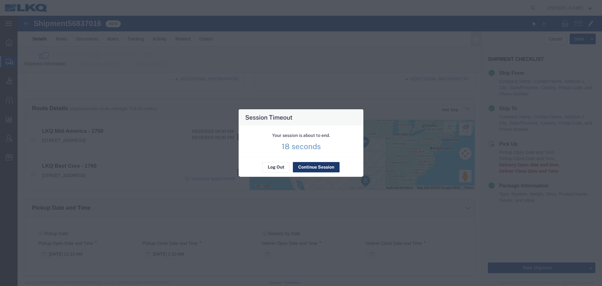
click at [322, 165] on button "Continue Session" at bounding box center [316, 167] width 47 height 10
